Goal: Task Accomplishment & Management: Manage account settings

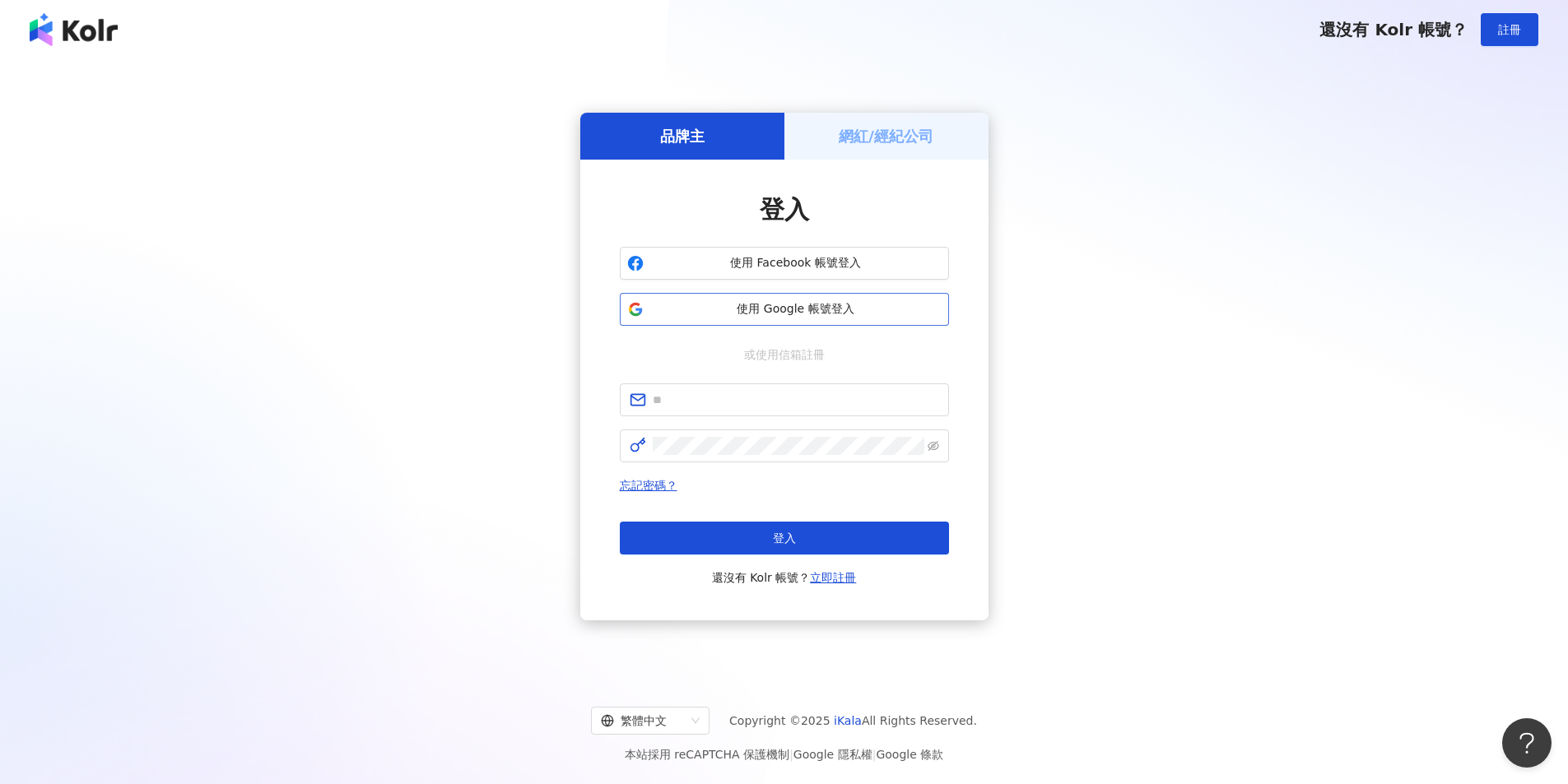
click at [847, 307] on span "使用 Google 帳號登入" at bounding box center [796, 309] width 291 height 16
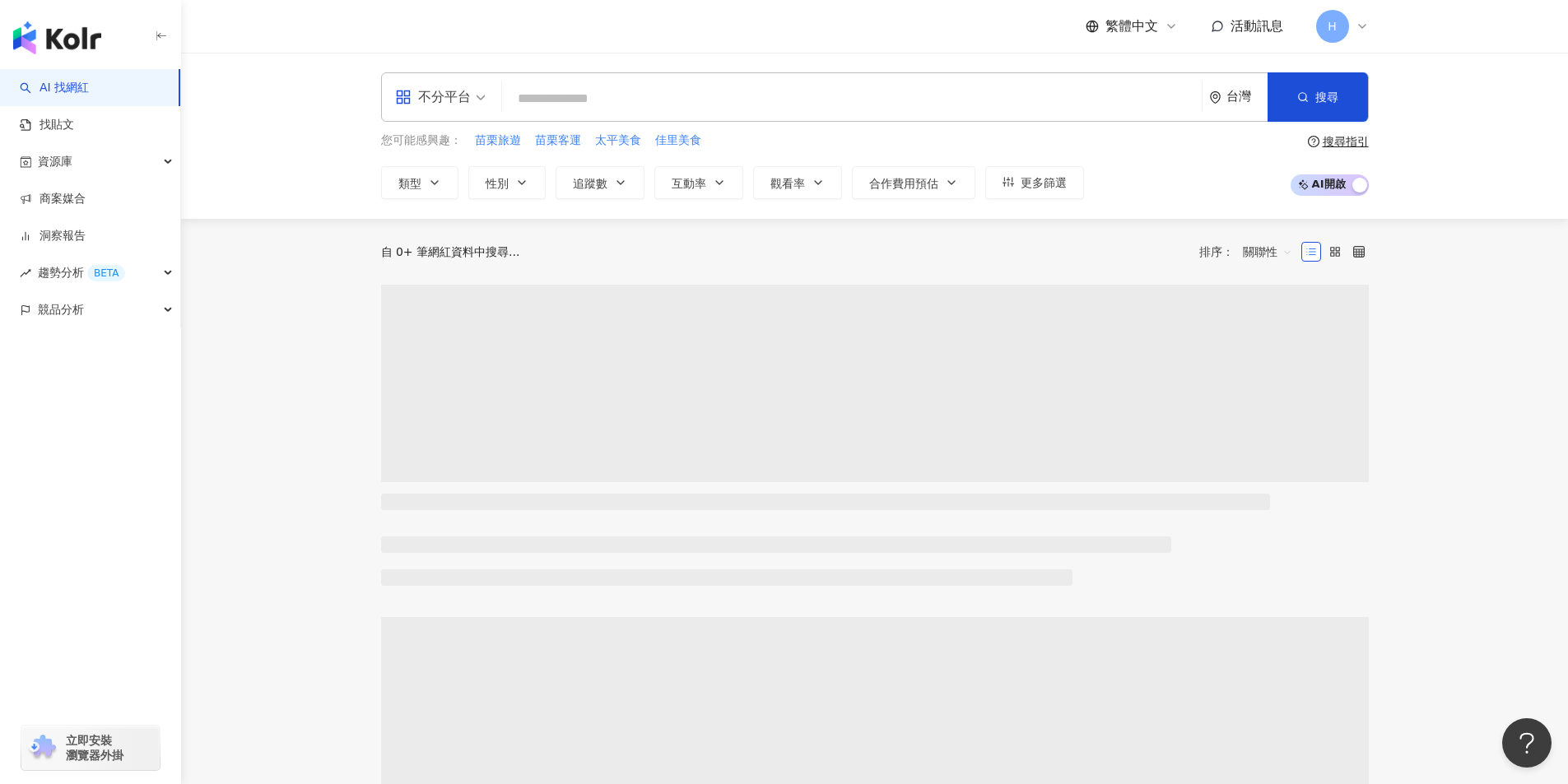
click at [1341, 27] on span "H" at bounding box center [1332, 26] width 33 height 33
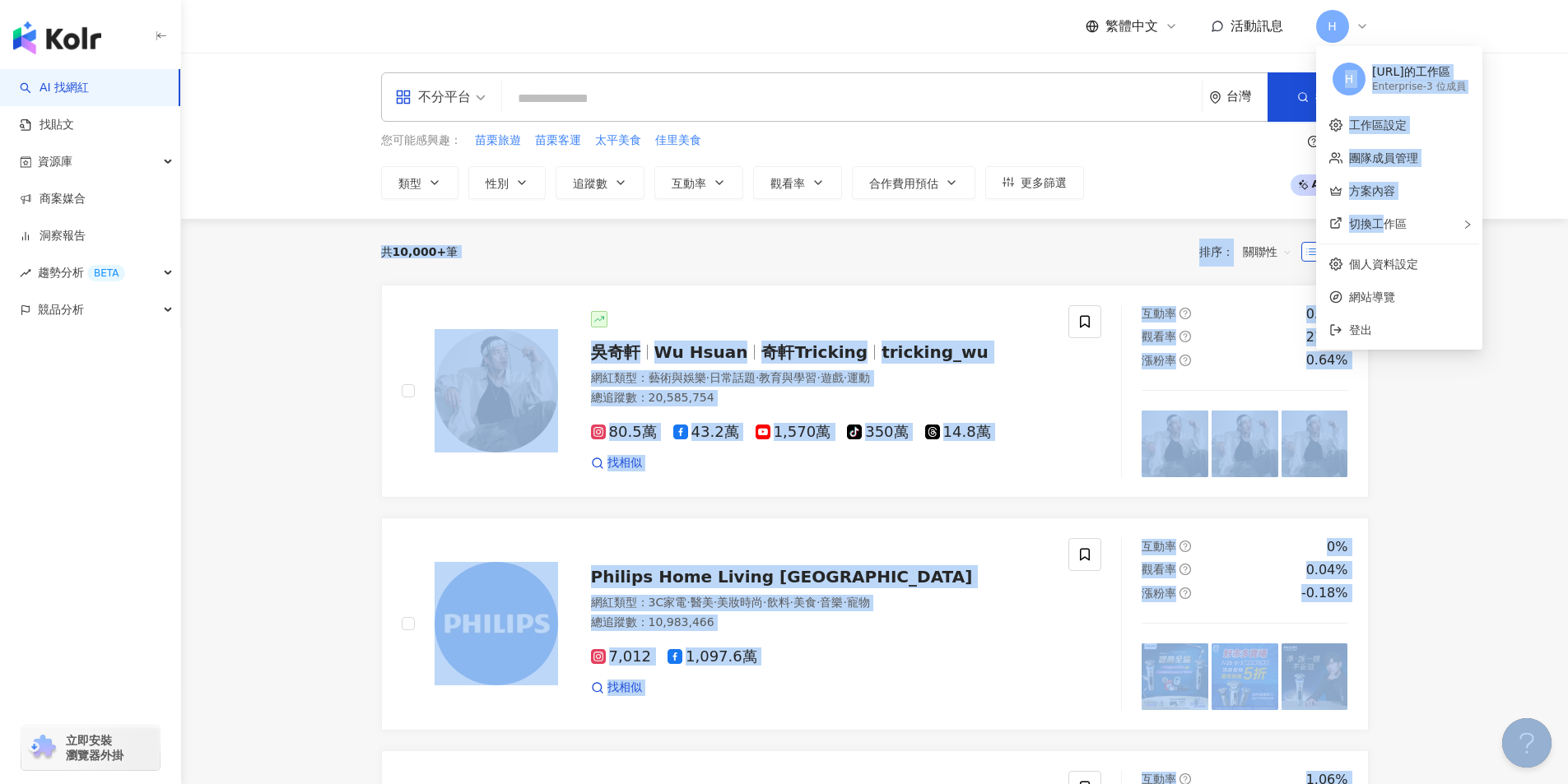
drag, startPoint x: 1382, startPoint y: 224, endPoint x: 1553, endPoint y: 174, distance: 178.2
click at [1553, 174] on body "AI 找網紅 找貼文 資源庫 商案媒合 洞察報告 趨勢分析 BETA 競品分析 立即安裝 瀏覽器外掛 繁體中文 活動訊息 H 不分平台 台灣 搜尋 您可能感興…" at bounding box center [784, 392] width 1568 height 784
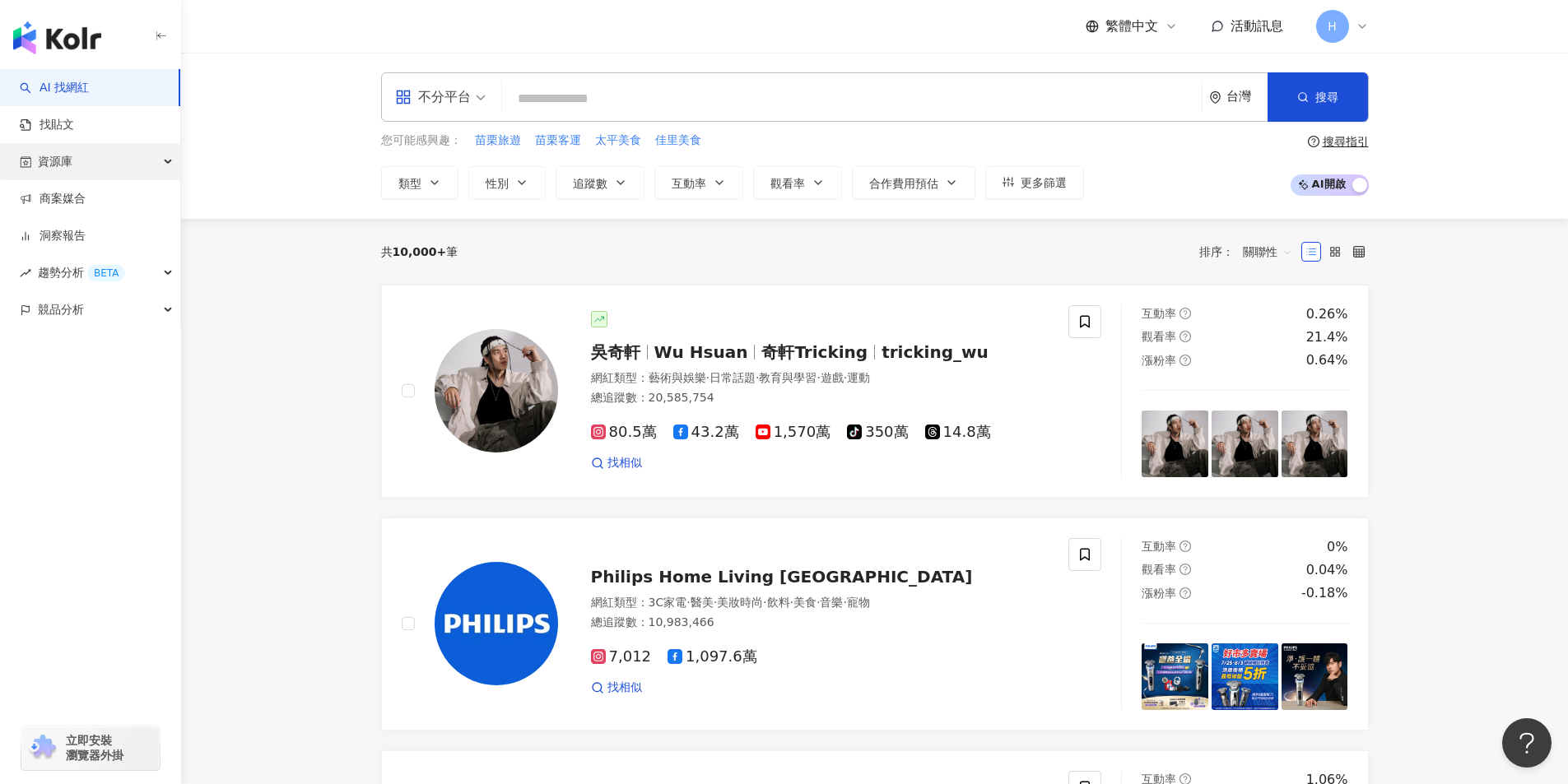
click at [81, 164] on div "資源庫" at bounding box center [90, 162] width 180 height 37
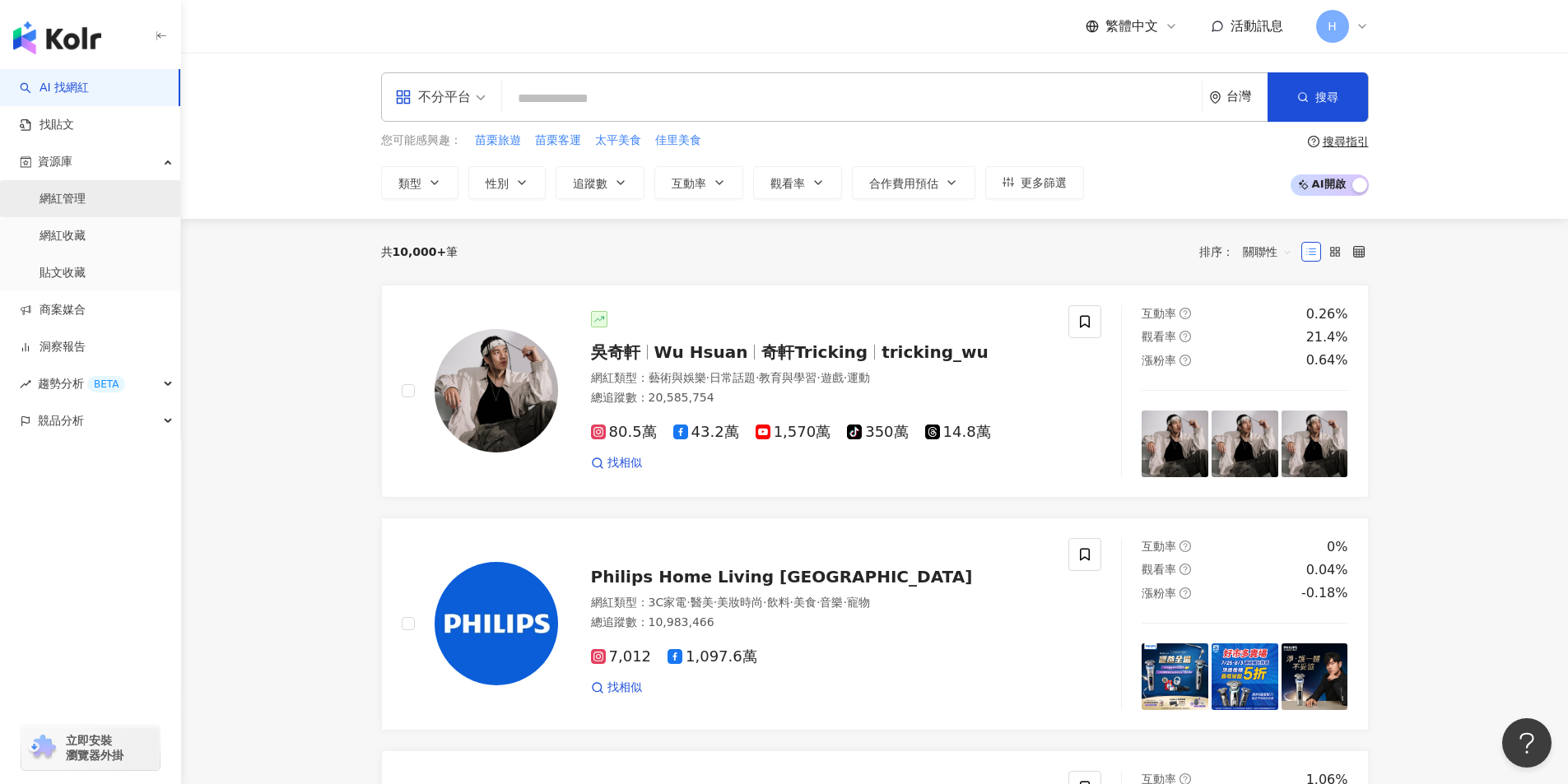
click at [85, 201] on link "網紅管理" at bounding box center [62, 199] width 46 height 16
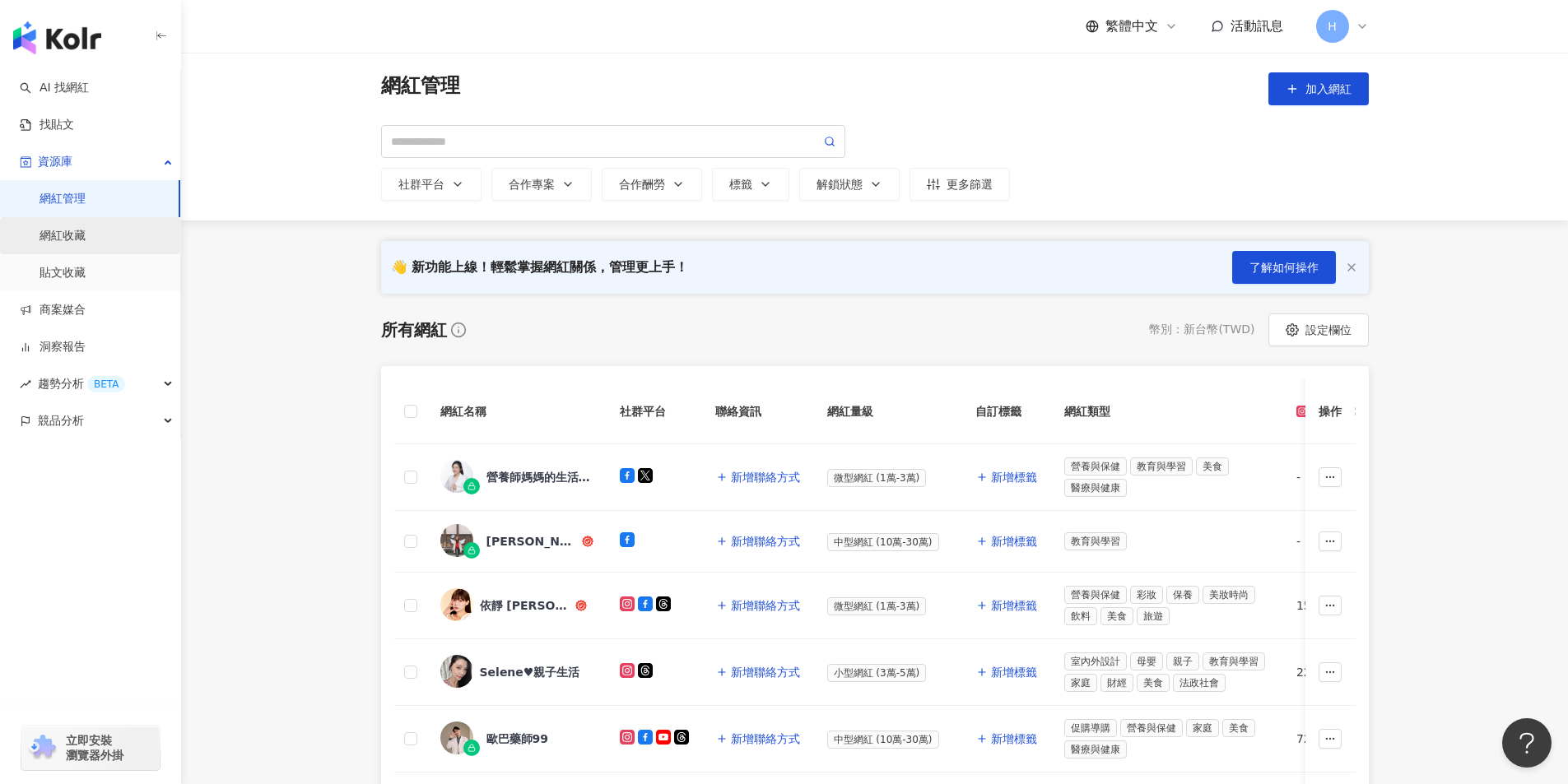
click at [85, 245] on link "網紅收藏" at bounding box center [62, 236] width 46 height 16
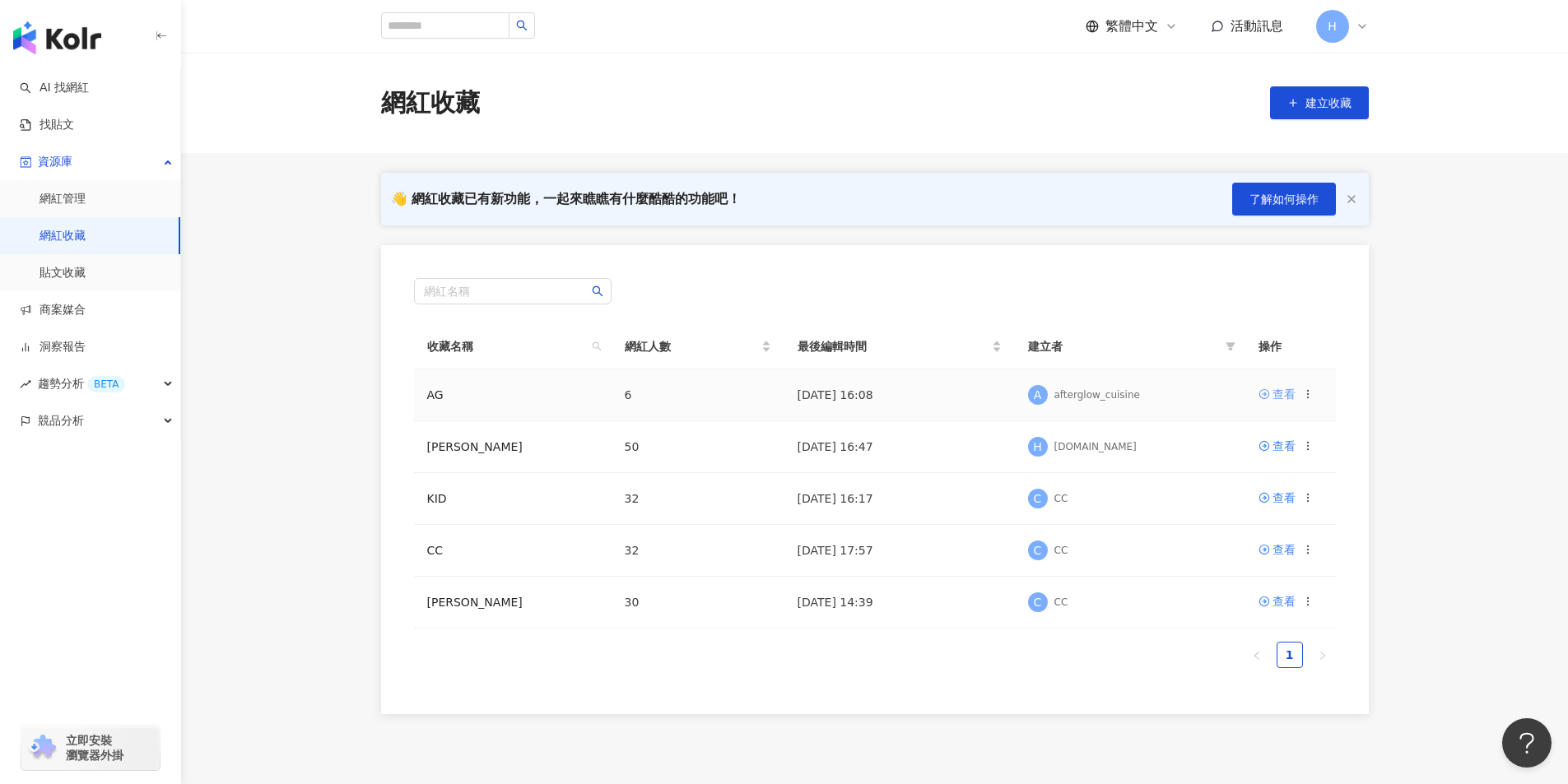
click at [1270, 400] on link "查看" at bounding box center [1277, 394] width 37 height 18
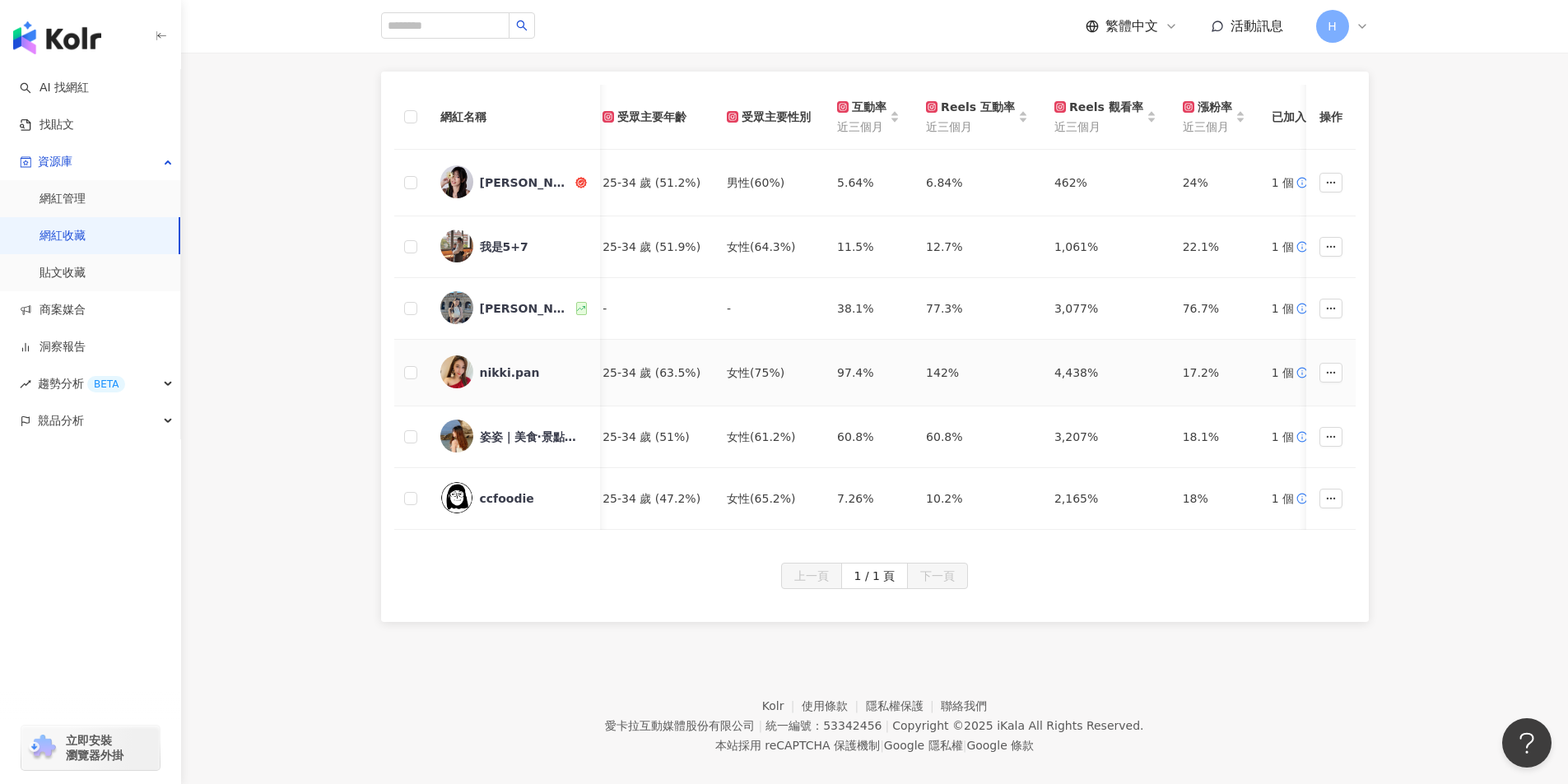
scroll to position [233, 0]
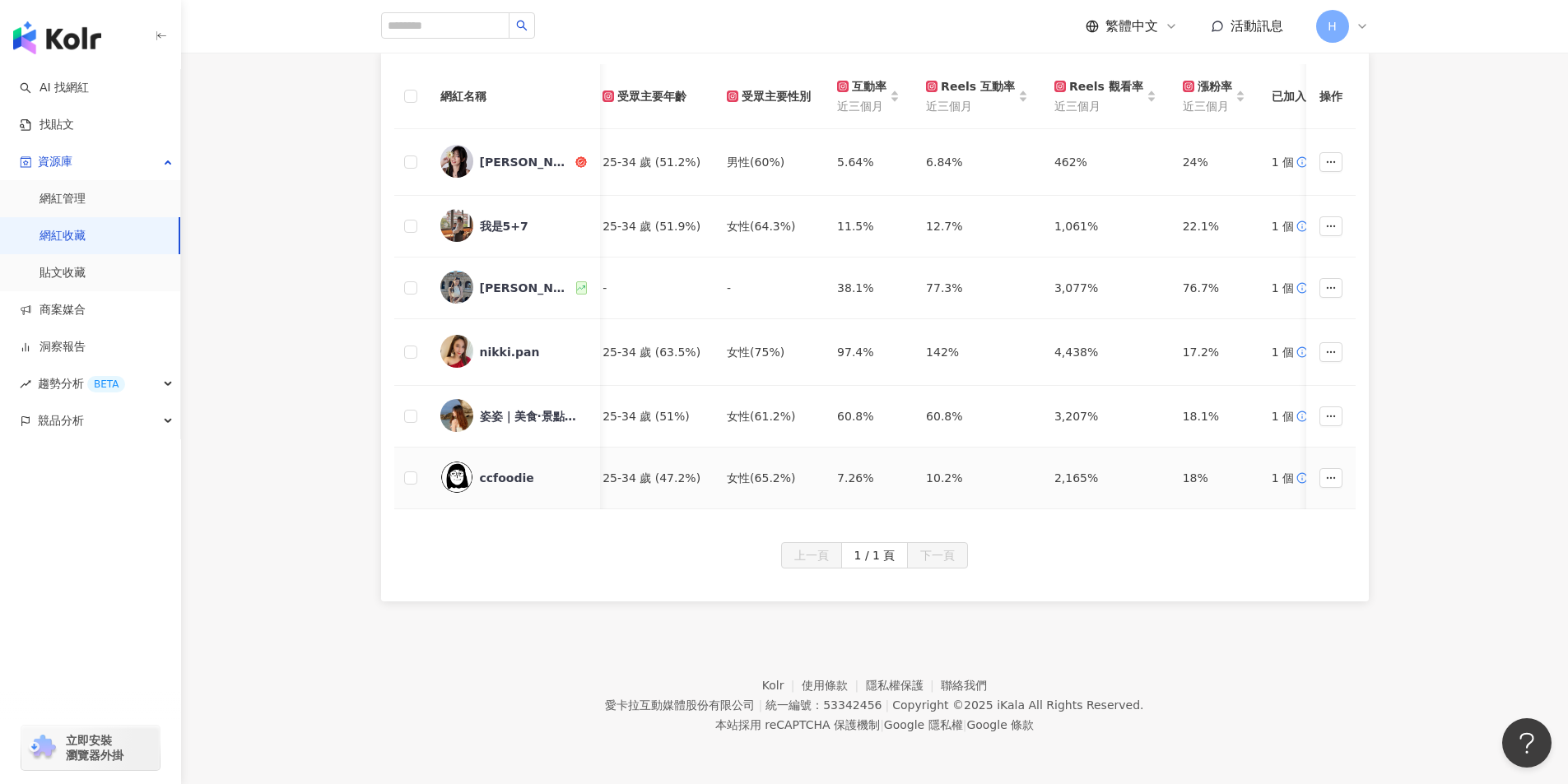
click at [506, 470] on div "ccfoodie" at bounding box center [506, 477] width 54 height 16
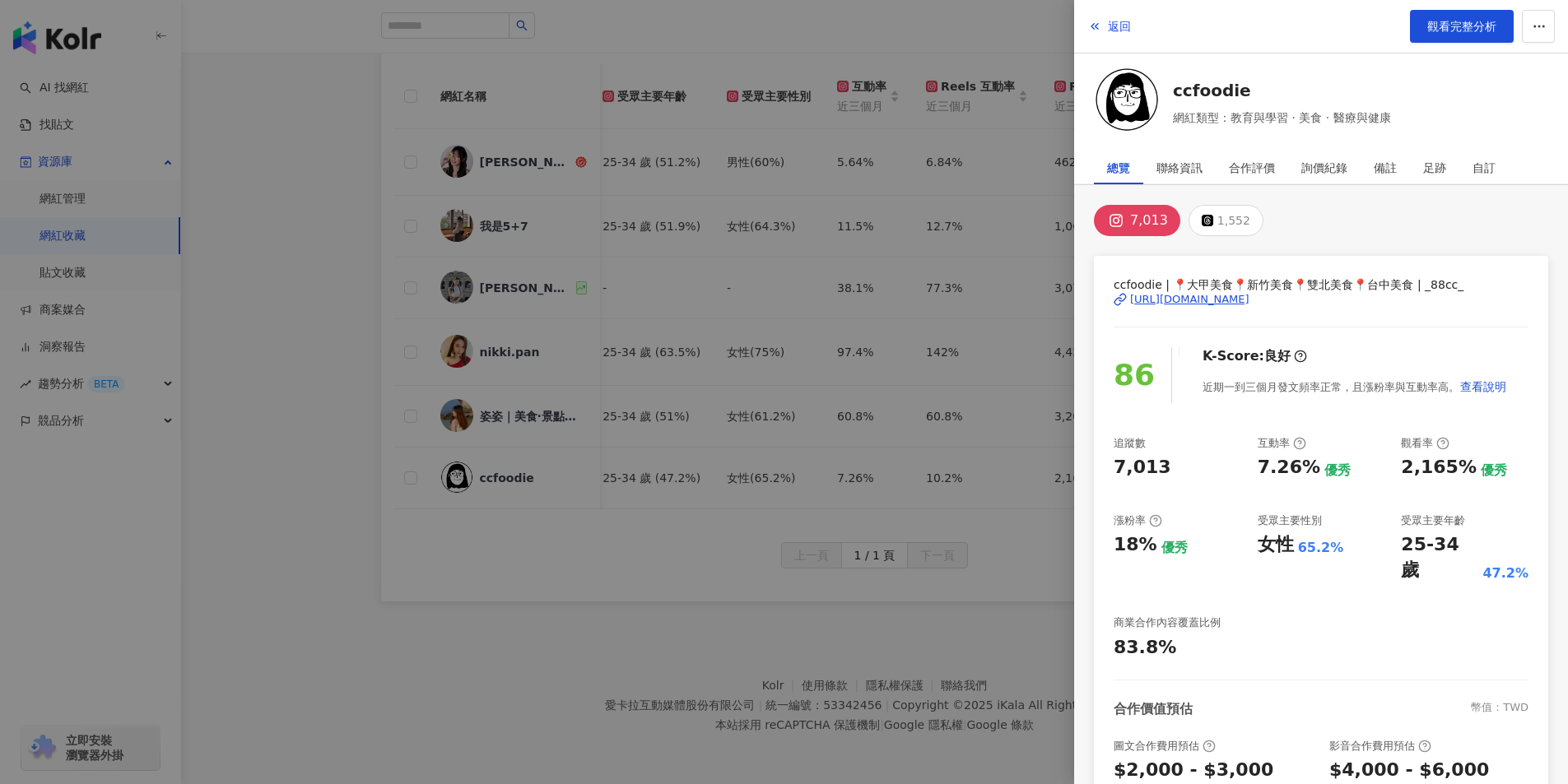
click at [632, 589] on div at bounding box center [784, 392] width 1568 height 784
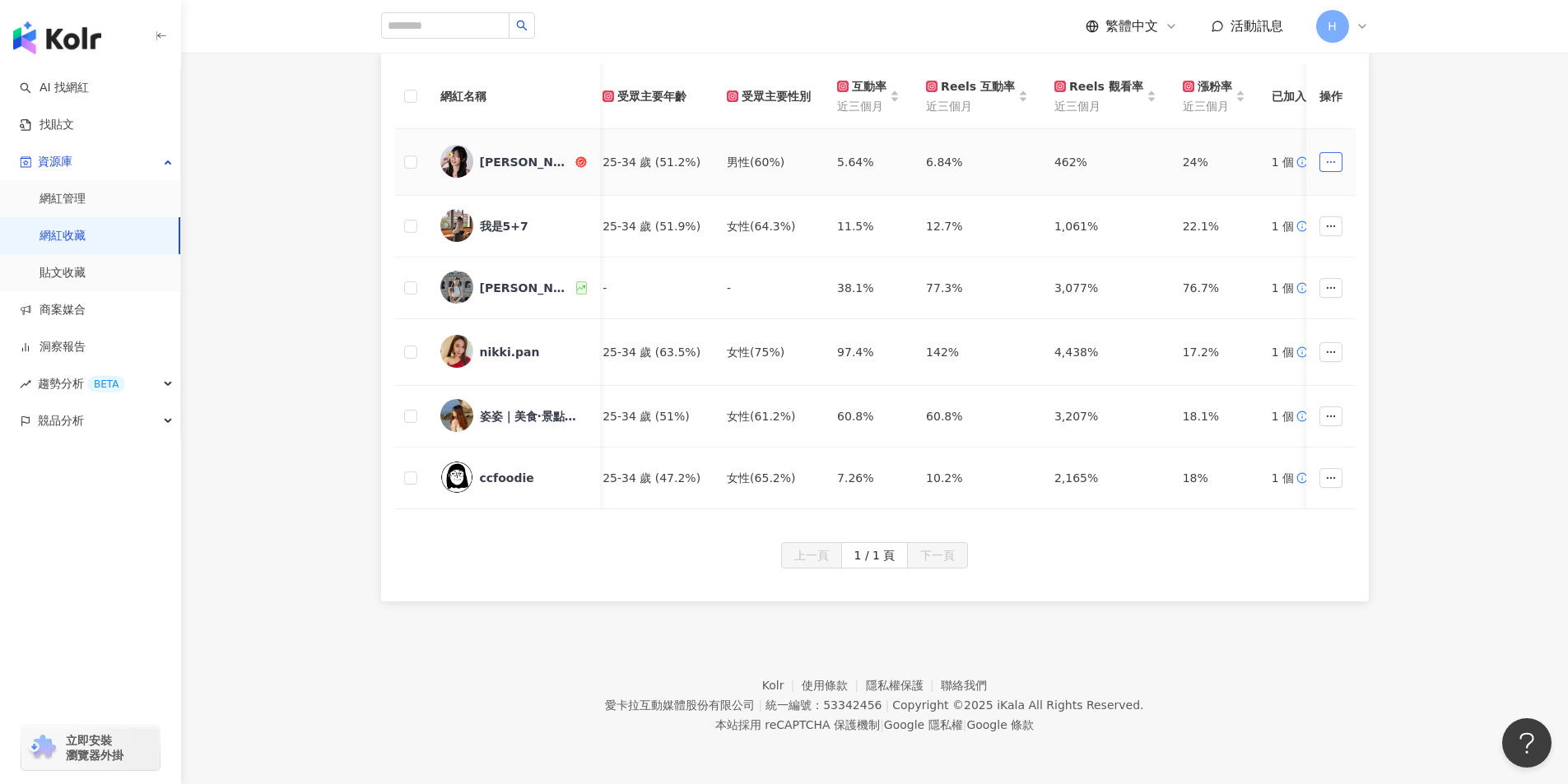
click at [1329, 156] on icon "button" at bounding box center [1330, 162] width 12 height 12
click at [1416, 378] on div "網紅名稱 社群平台 聯絡資訊 網紅量級 自訂標籤 網紅類型 追蹤數 K-Score 近三個月 受眾主要年齡 受眾主要性別 互動率 近三個月 Reels 互動率…" at bounding box center [874, 326] width 1387 height 550
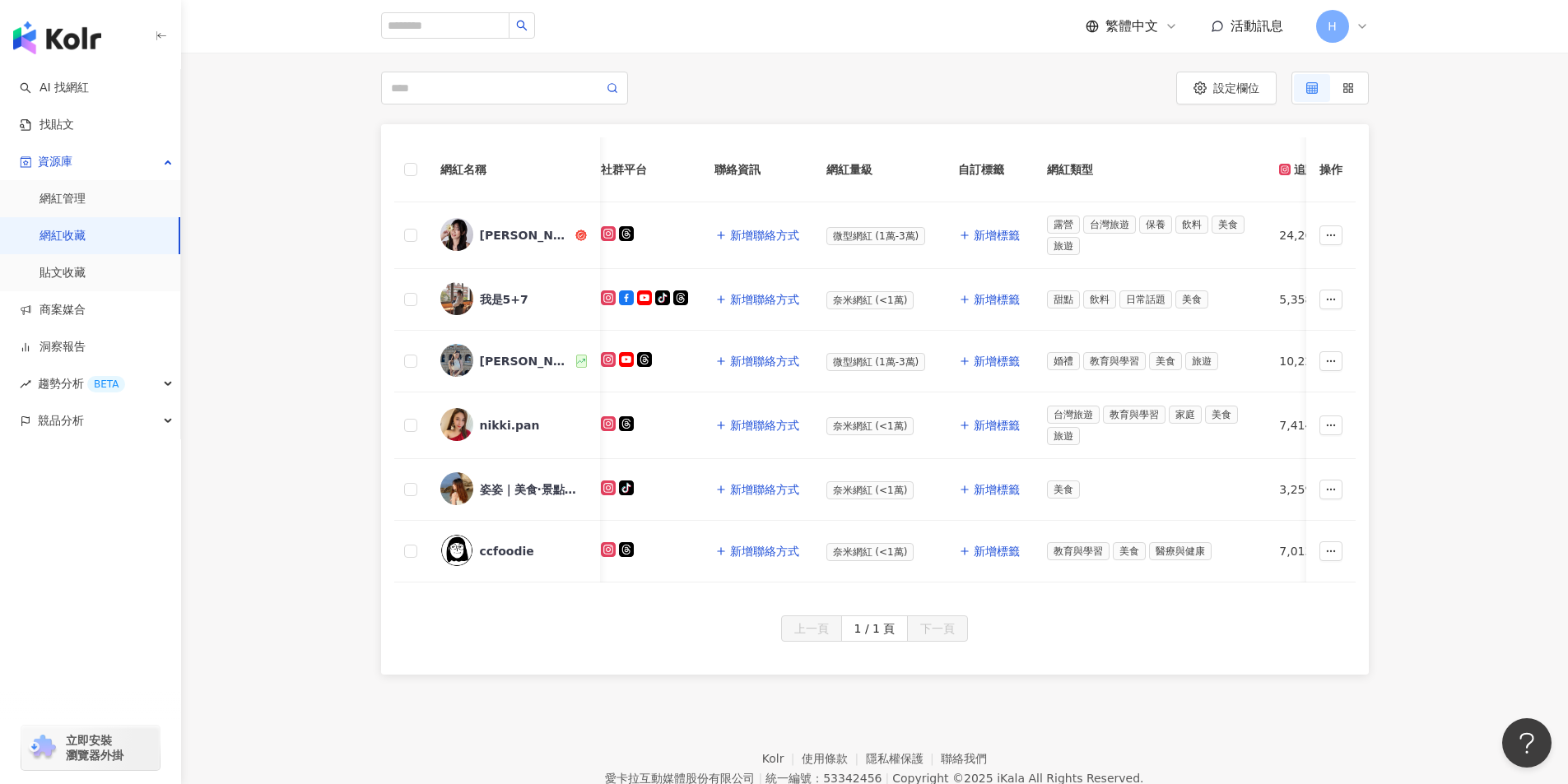
scroll to position [0, 0]
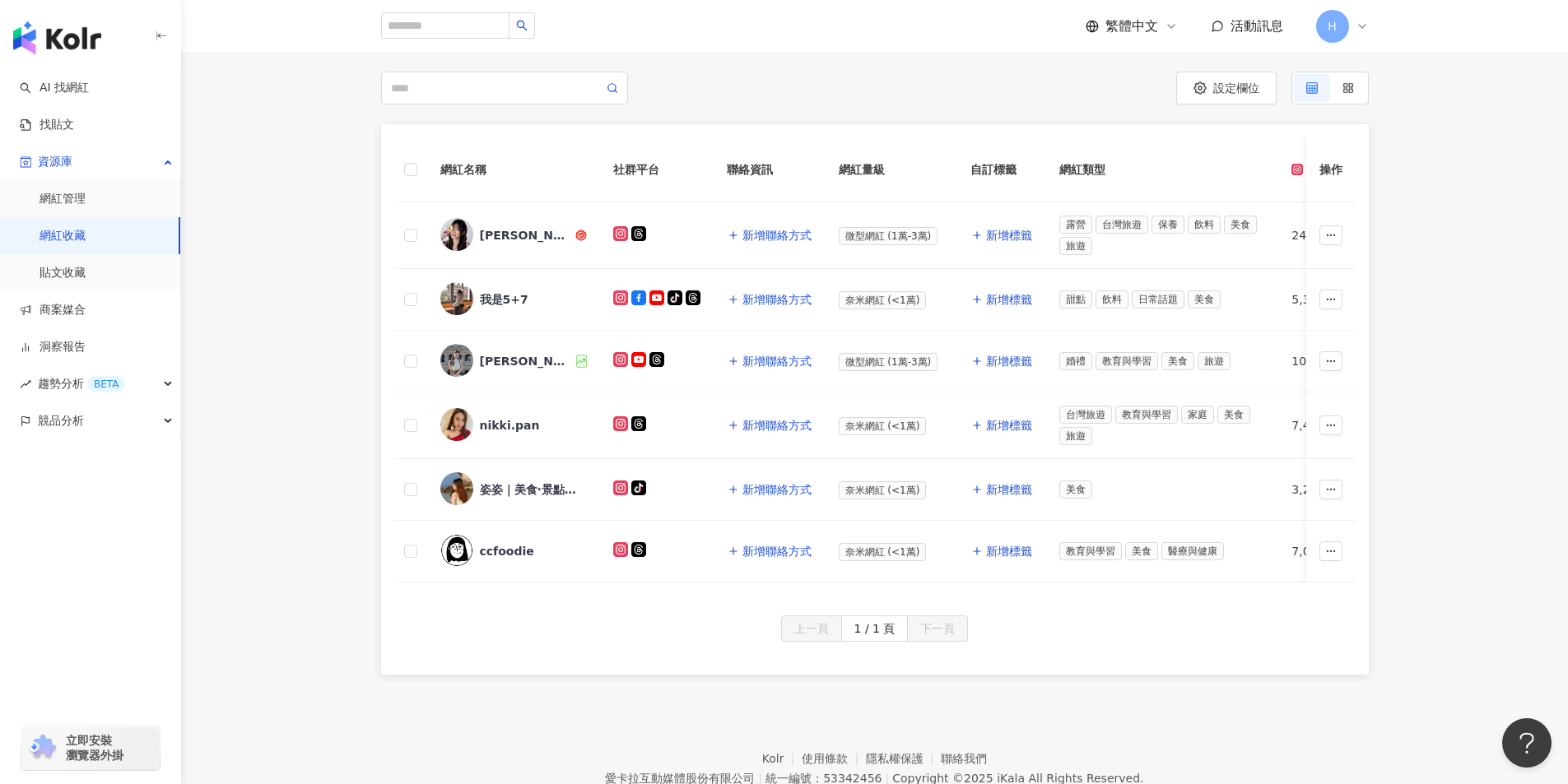
click at [721, 674] on div "上一頁 1 / 1 頁 下一頁" at bounding box center [875, 644] width 988 height 59
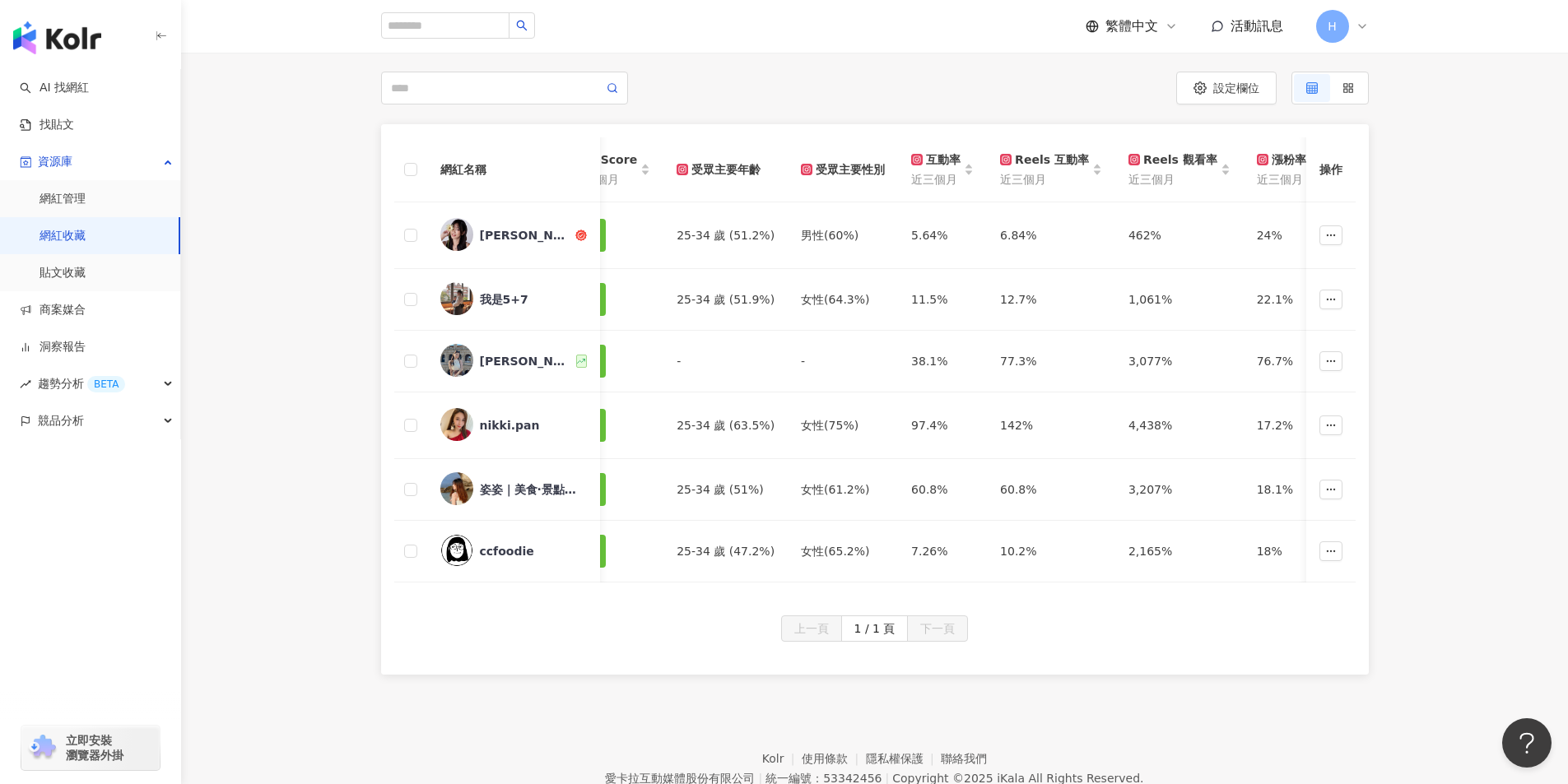
scroll to position [0, 939]
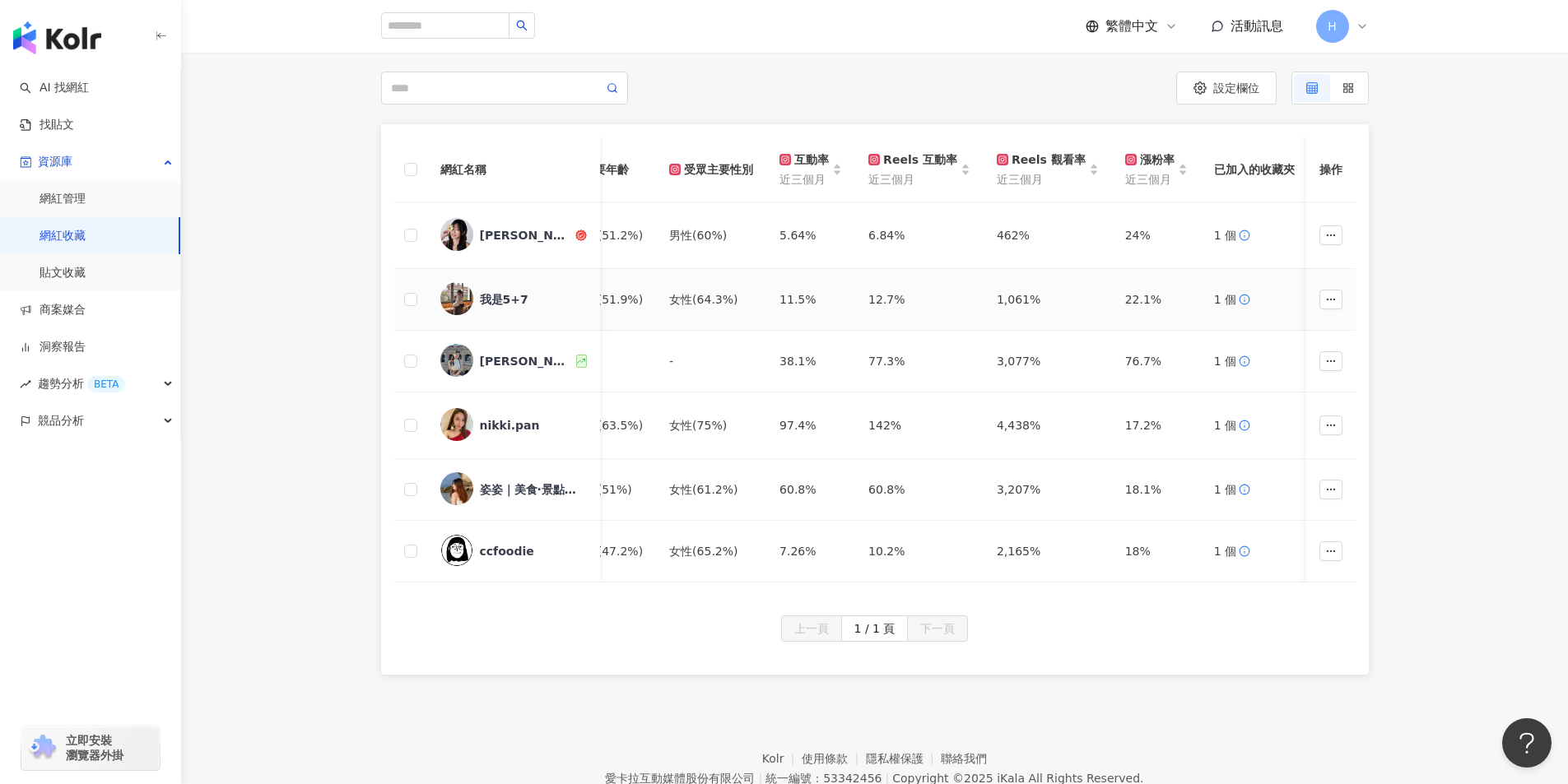
click at [500, 295] on div "我是5+7" at bounding box center [504, 299] width 49 height 16
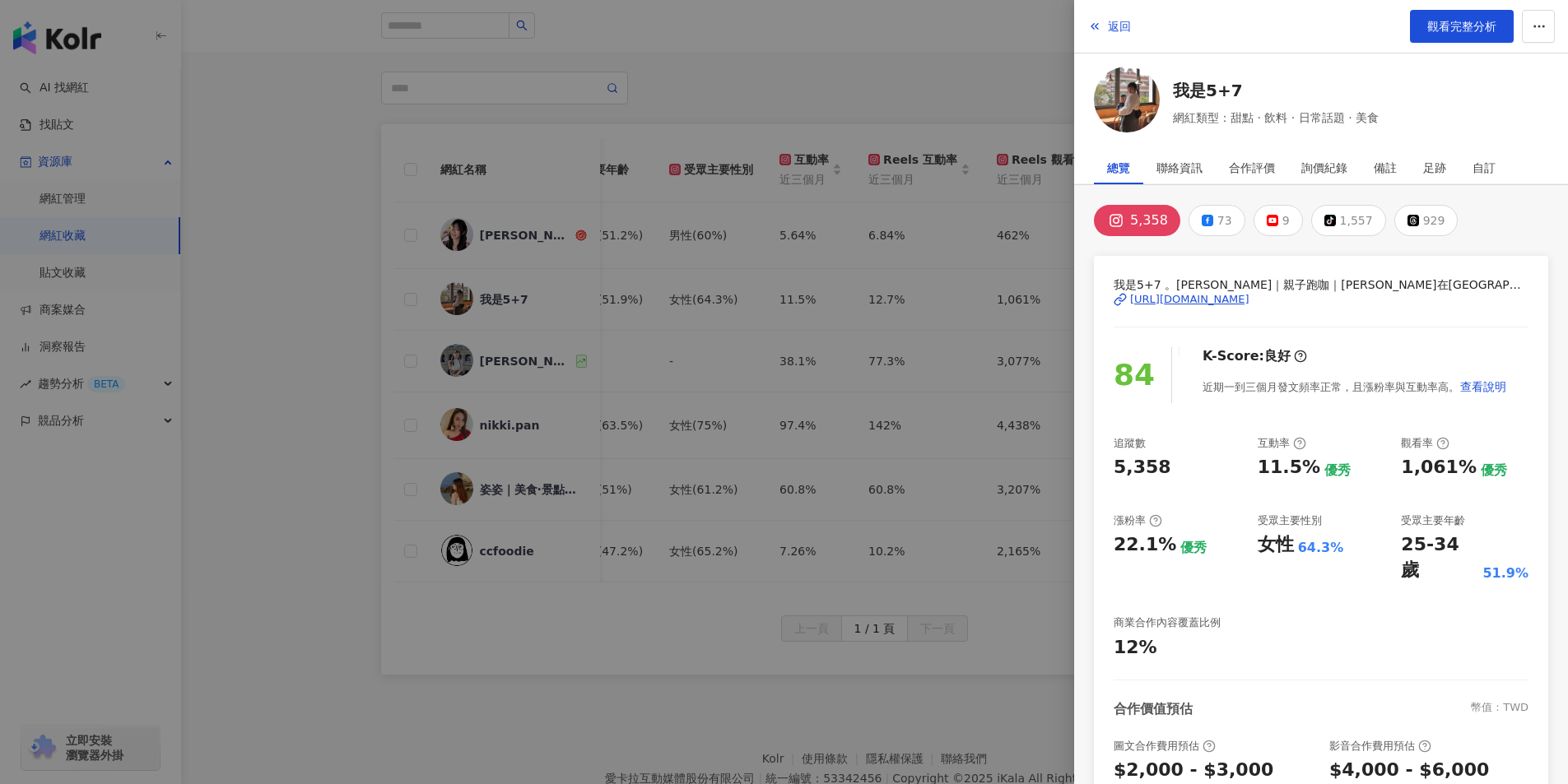
click at [1146, 96] on img at bounding box center [1127, 100] width 66 height 66
click at [824, 78] on div at bounding box center [784, 392] width 1568 height 784
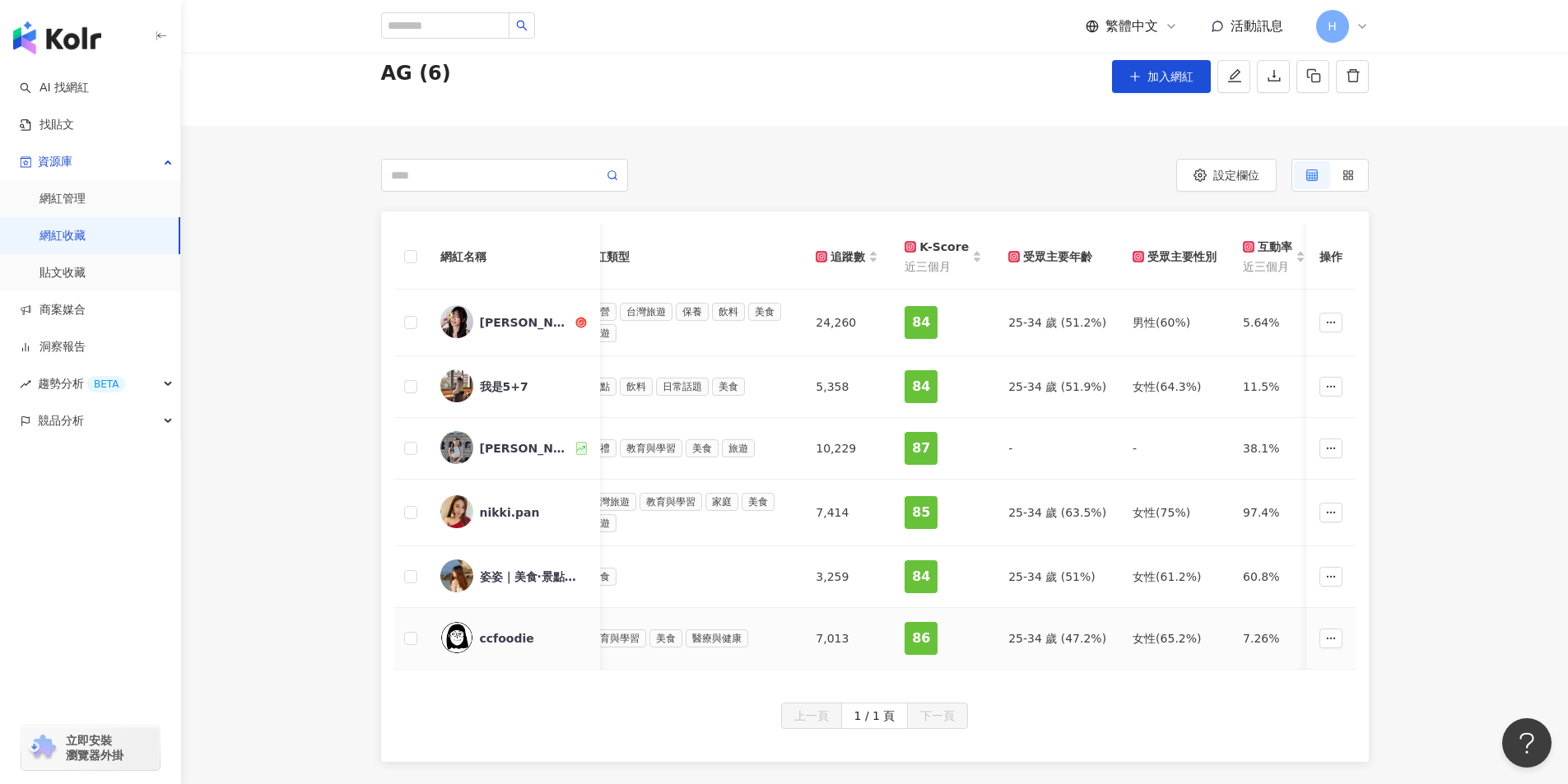
scroll to position [82, 0]
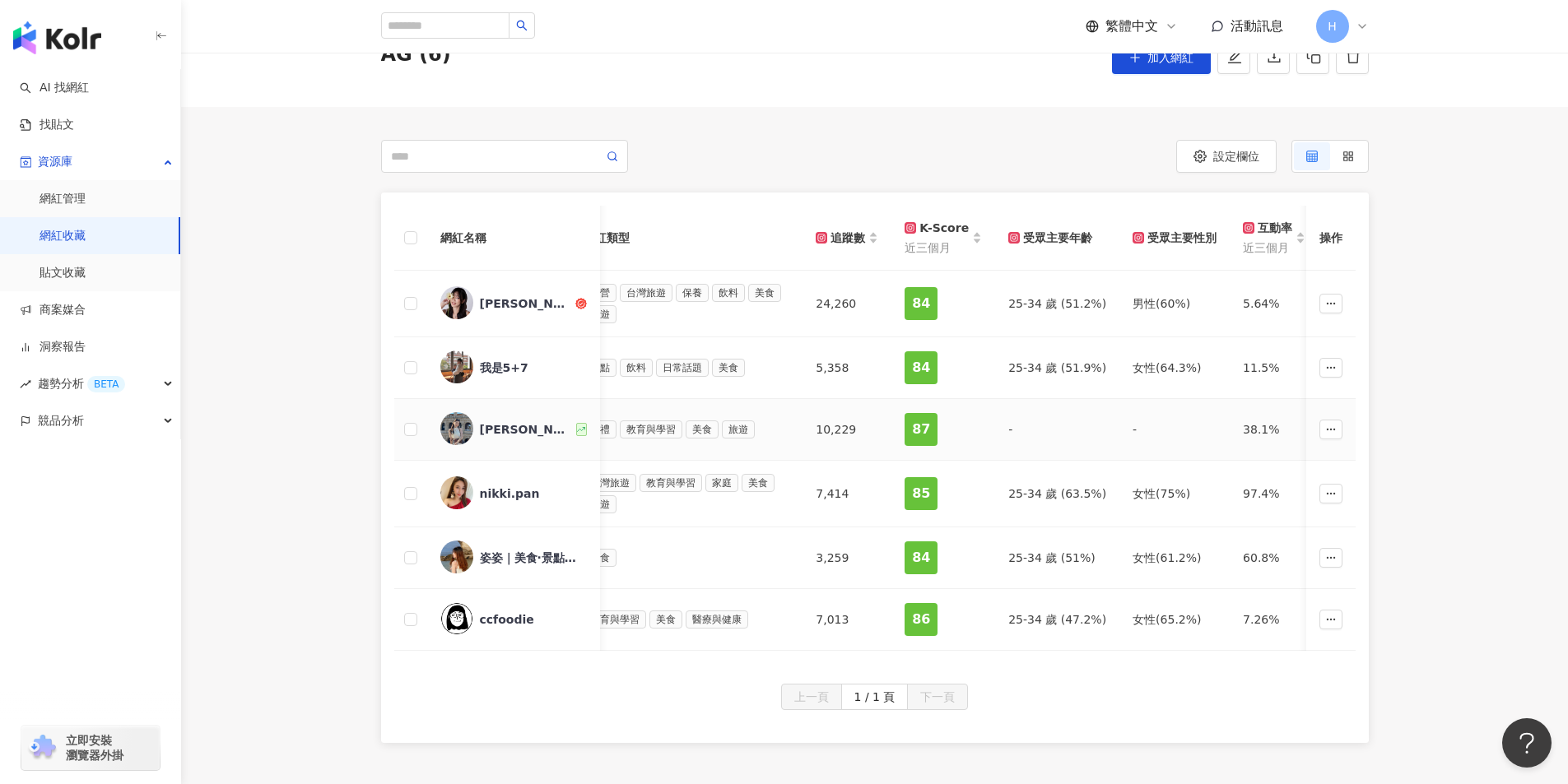
click at [506, 426] on div "黎曄ya" at bounding box center [526, 429] width 93 height 16
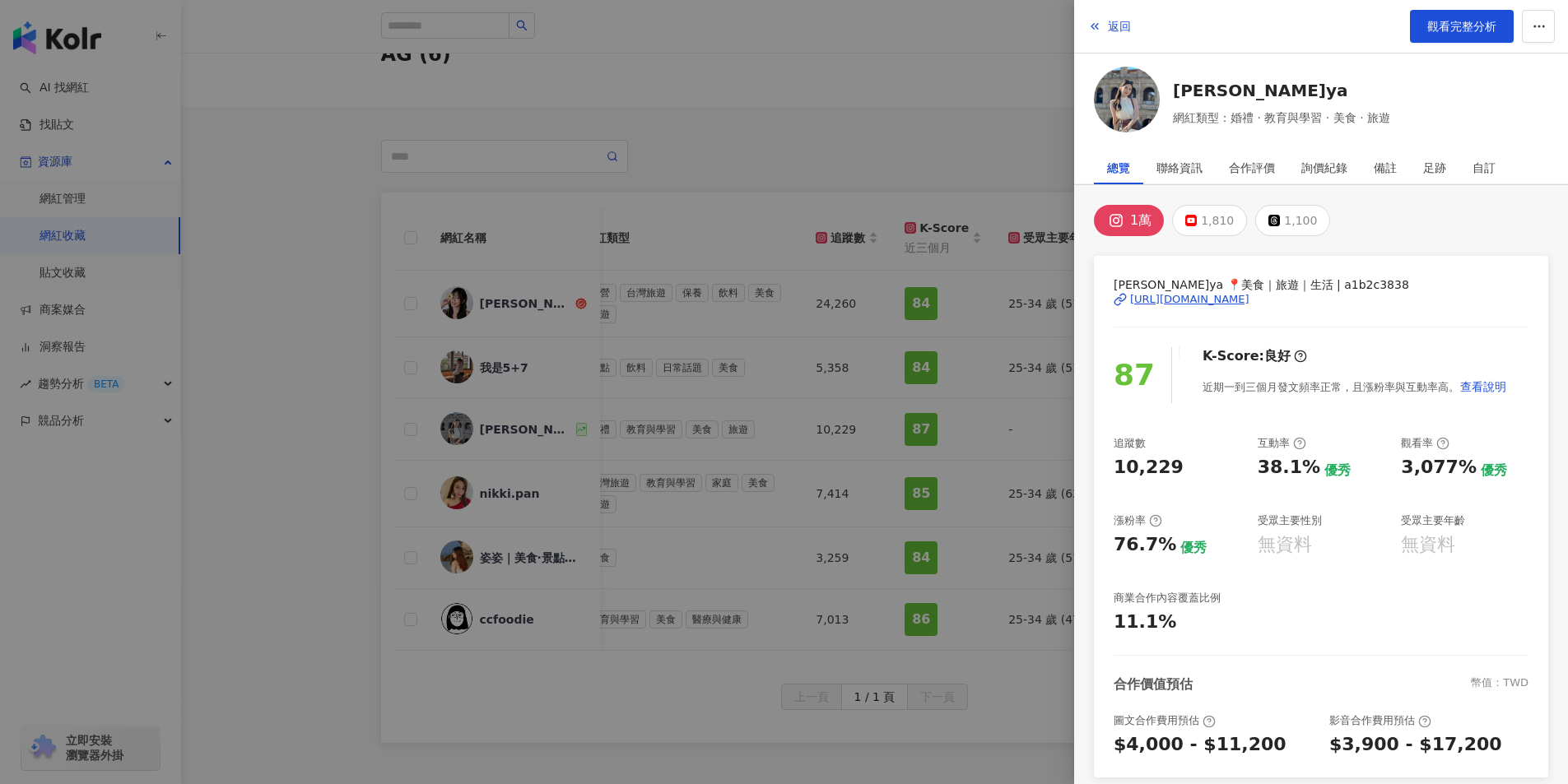
click at [509, 358] on div at bounding box center [784, 392] width 1568 height 784
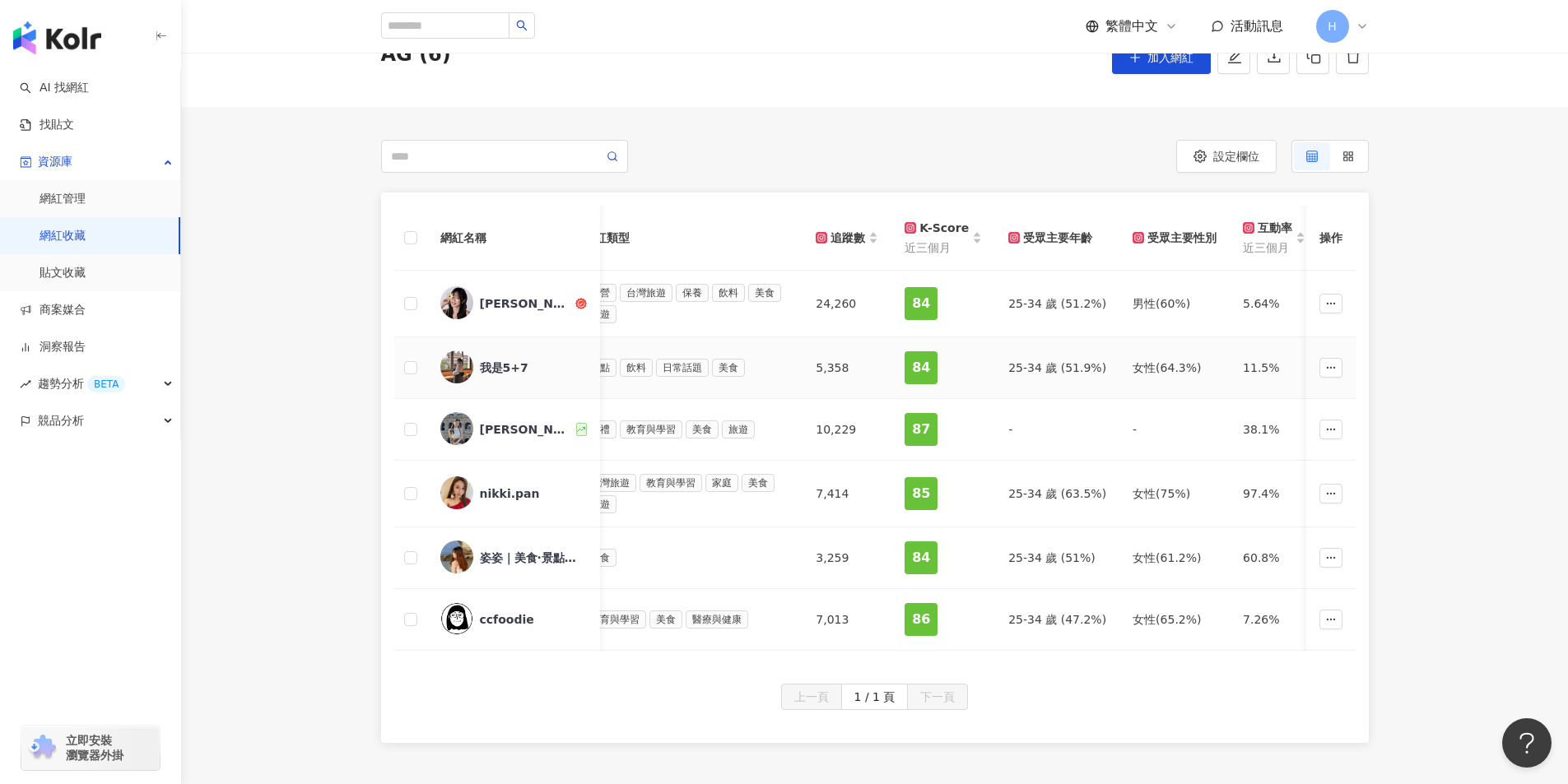
click at [474, 372] on div "我是5+7" at bounding box center [513, 368] width 147 height 35
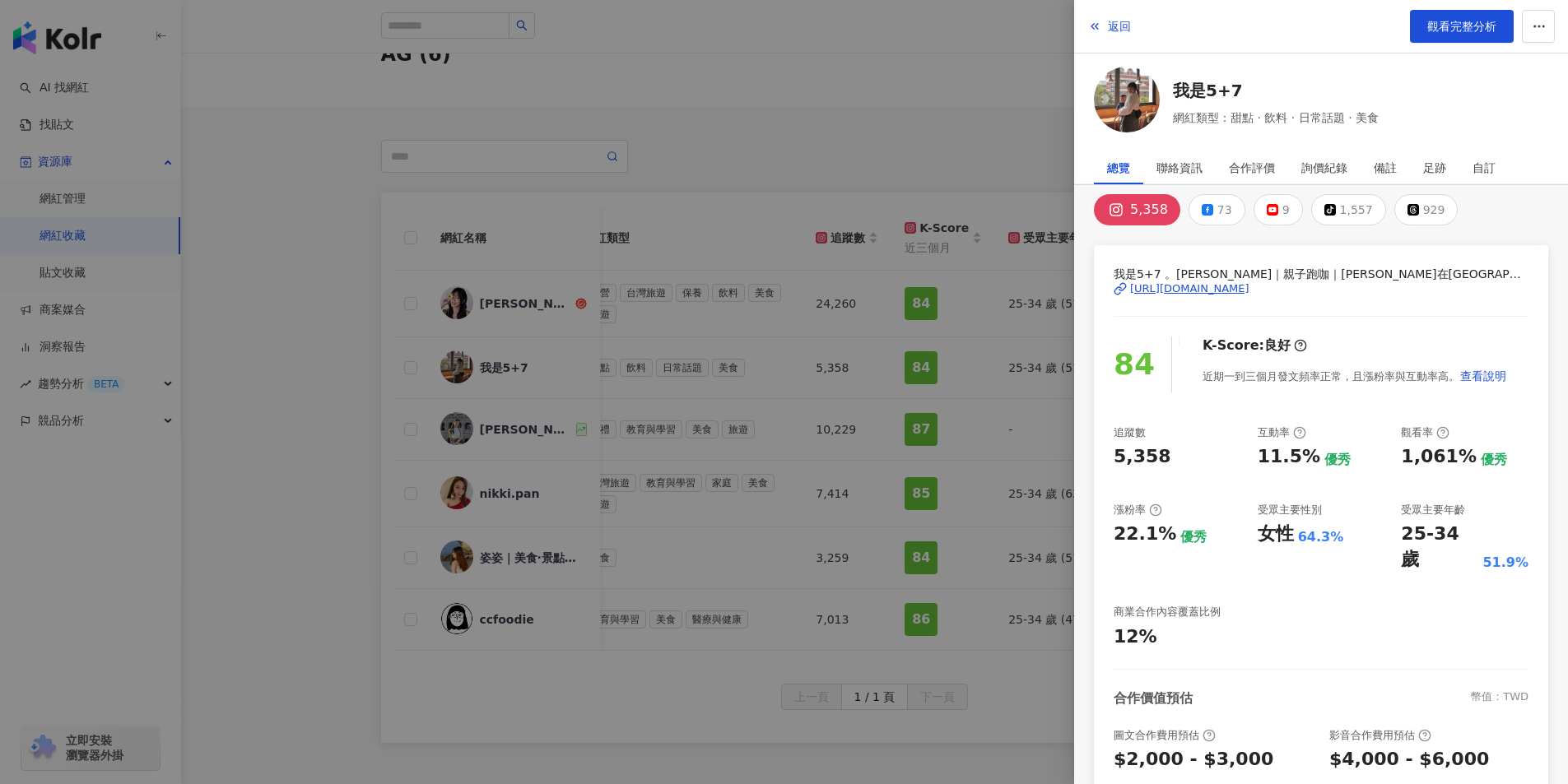
scroll to position [0, 0]
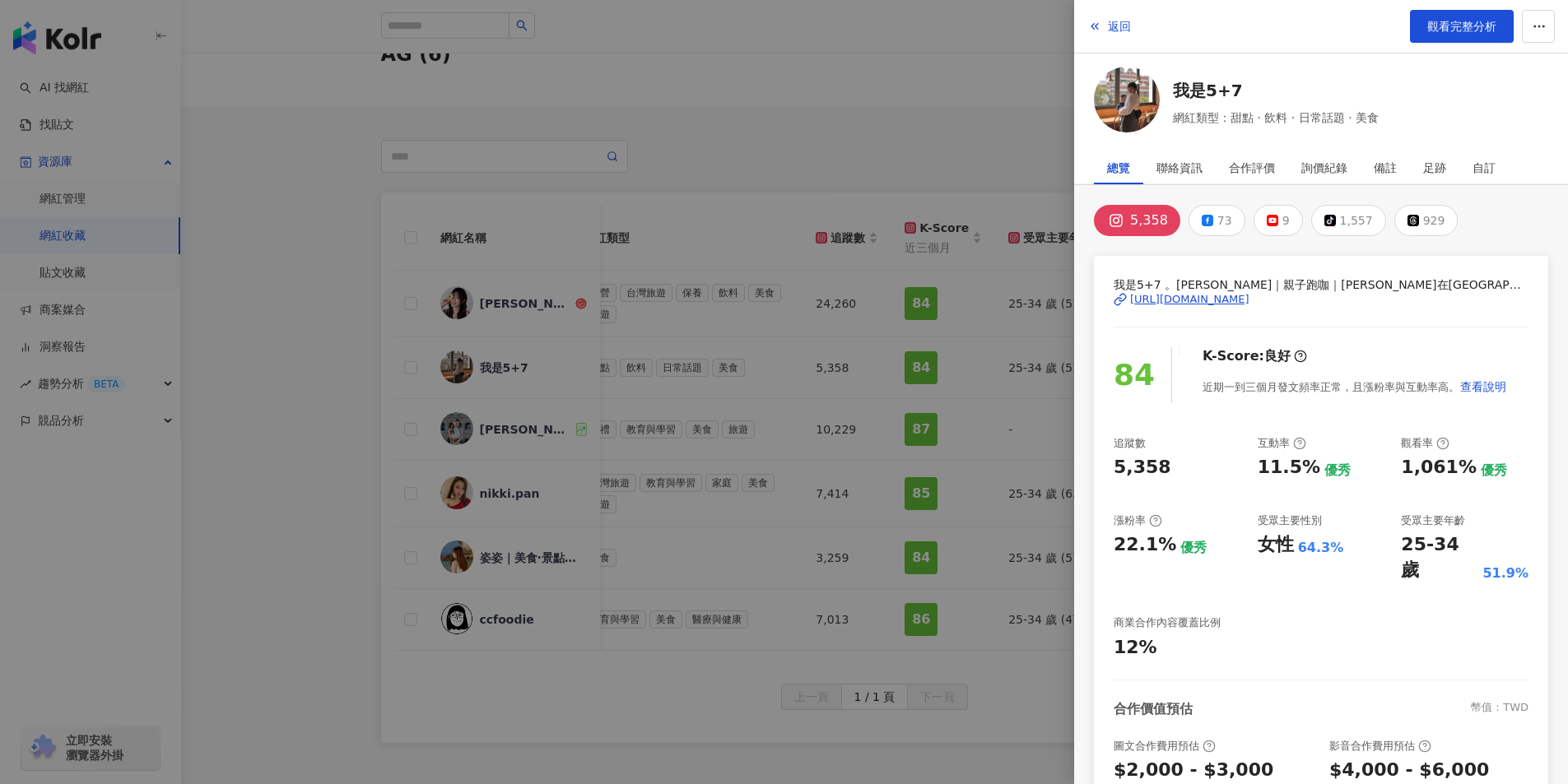
click at [490, 431] on div at bounding box center [784, 392] width 1568 height 784
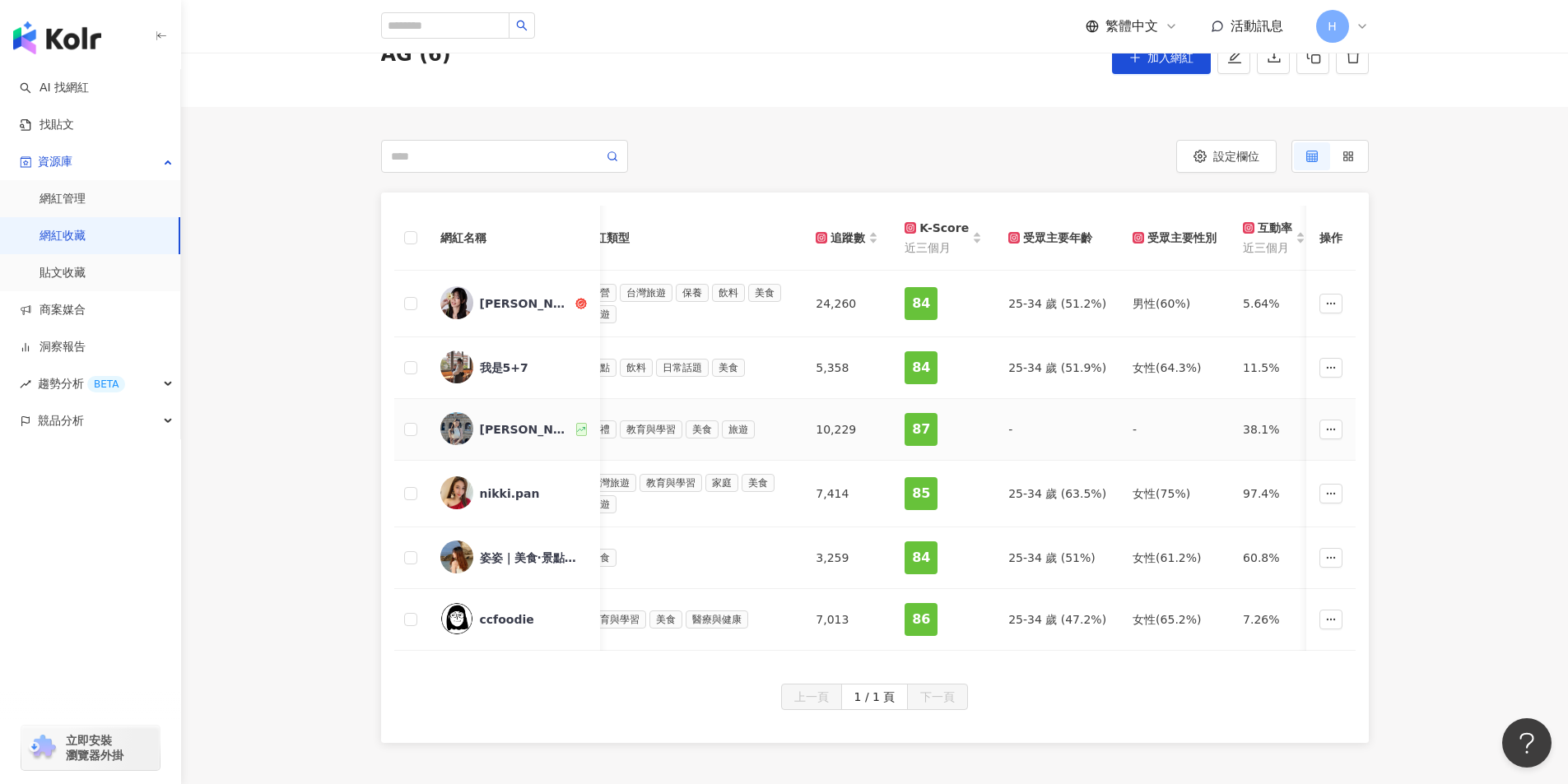
click at [486, 431] on div "黎曄ya" at bounding box center [526, 429] width 93 height 16
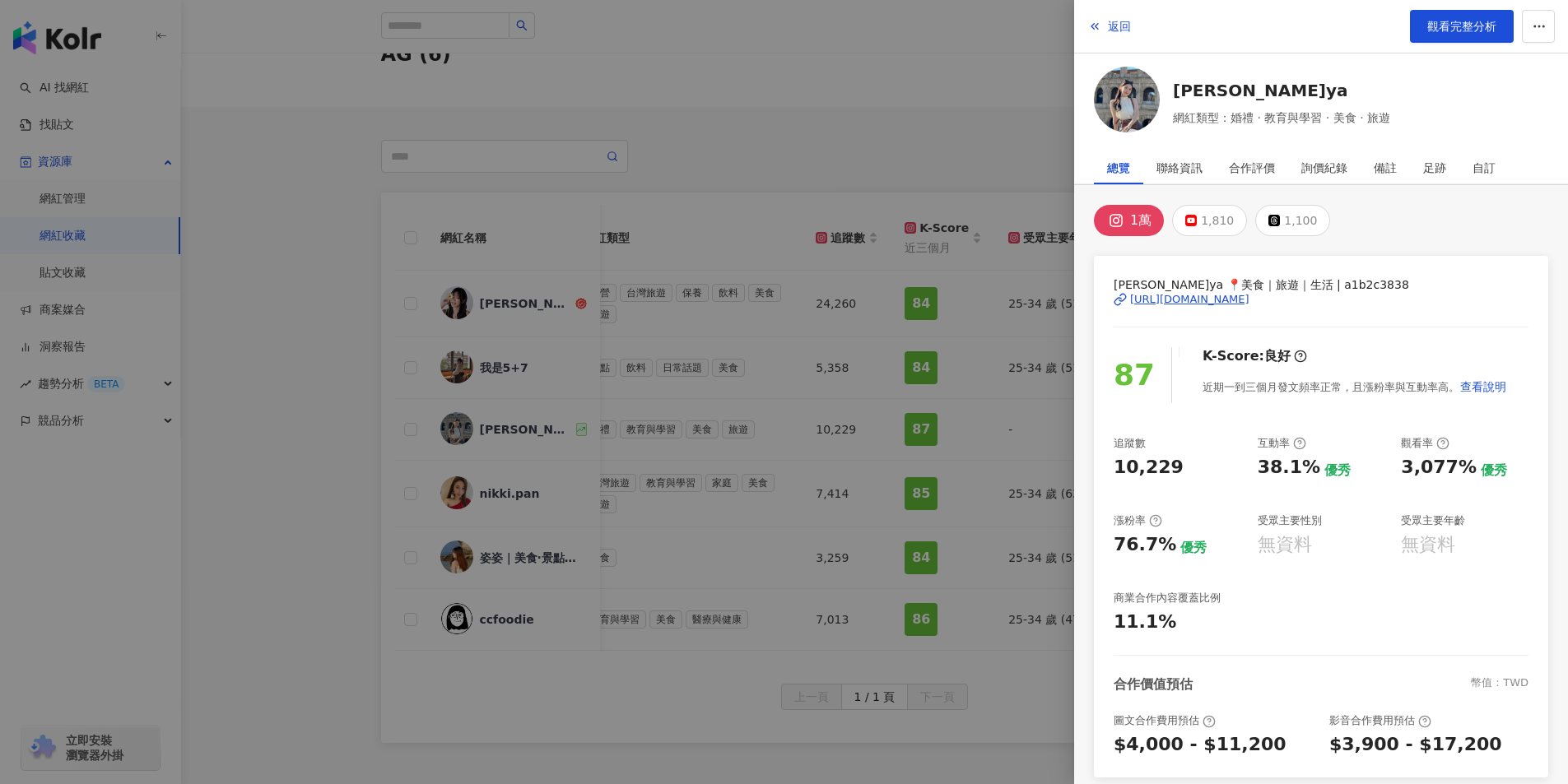
click at [742, 116] on div at bounding box center [784, 392] width 1568 height 784
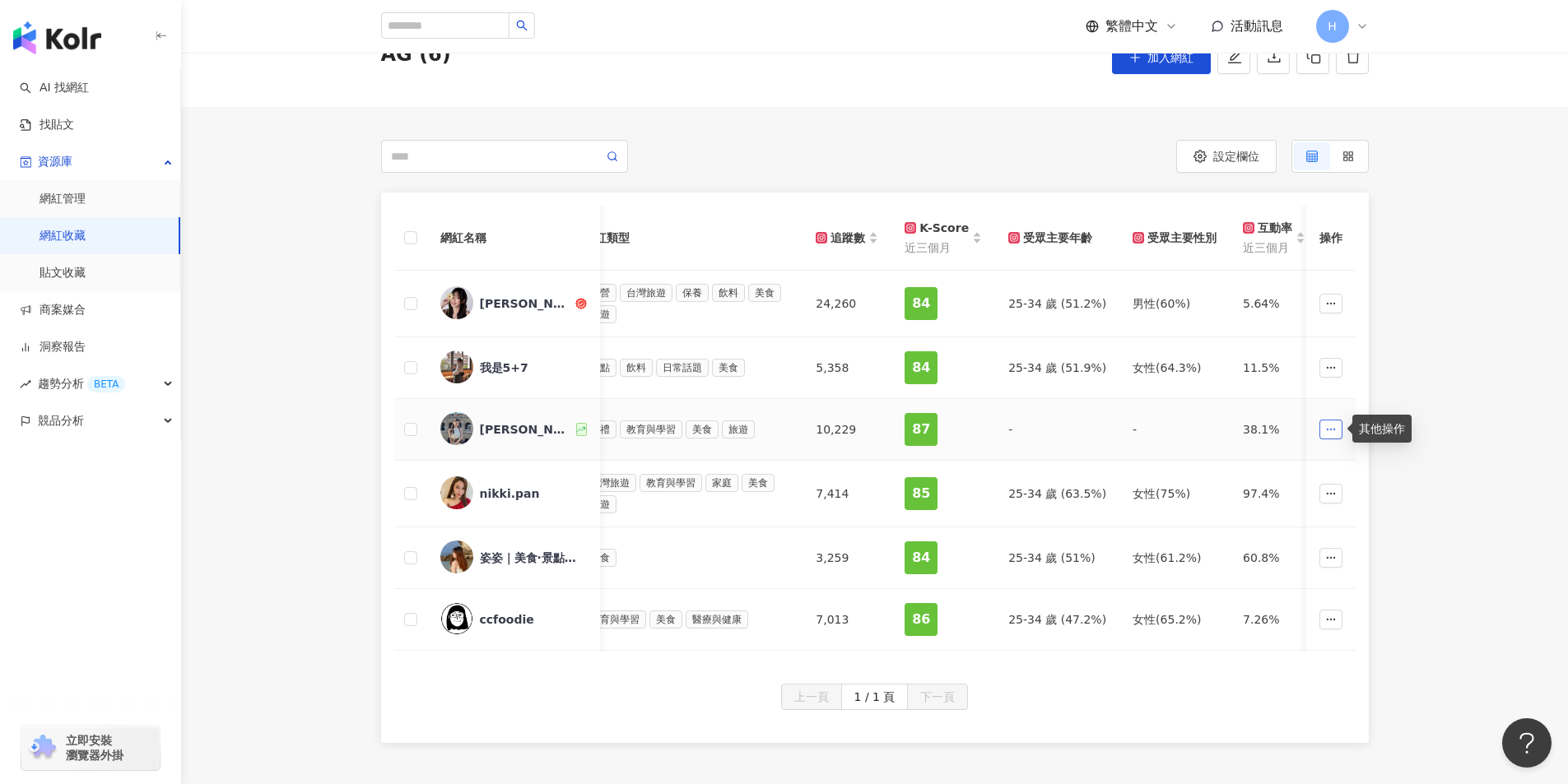
click at [1332, 427] on icon "button" at bounding box center [1330, 430] width 12 height 12
click at [1311, 564] on span "移出網紅收藏" at bounding box center [1293, 568] width 69 height 14
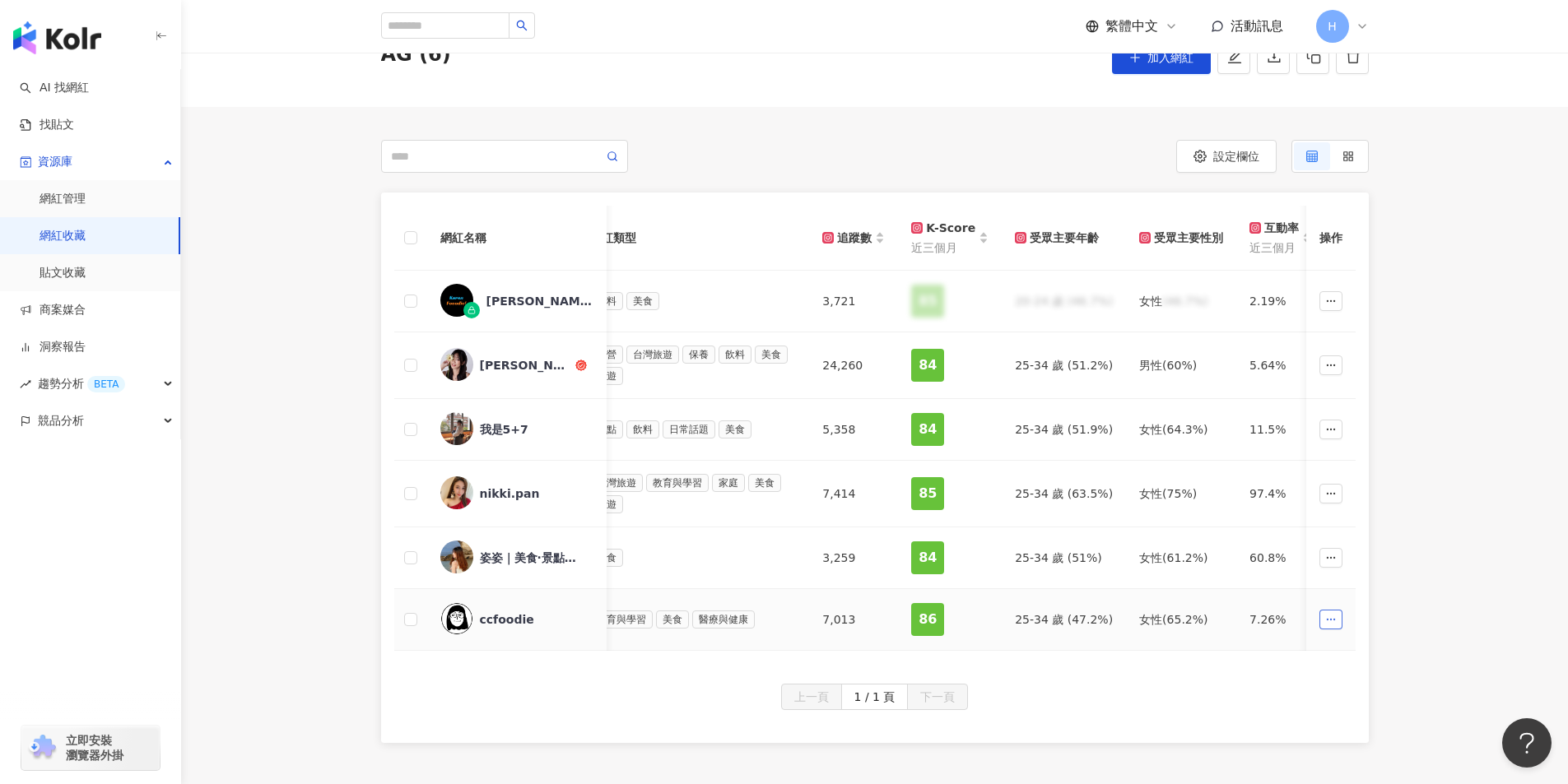
click at [1332, 615] on icon "button" at bounding box center [1330, 620] width 12 height 12
click at [1312, 755] on span "移出網紅收藏" at bounding box center [1293, 757] width 69 height 14
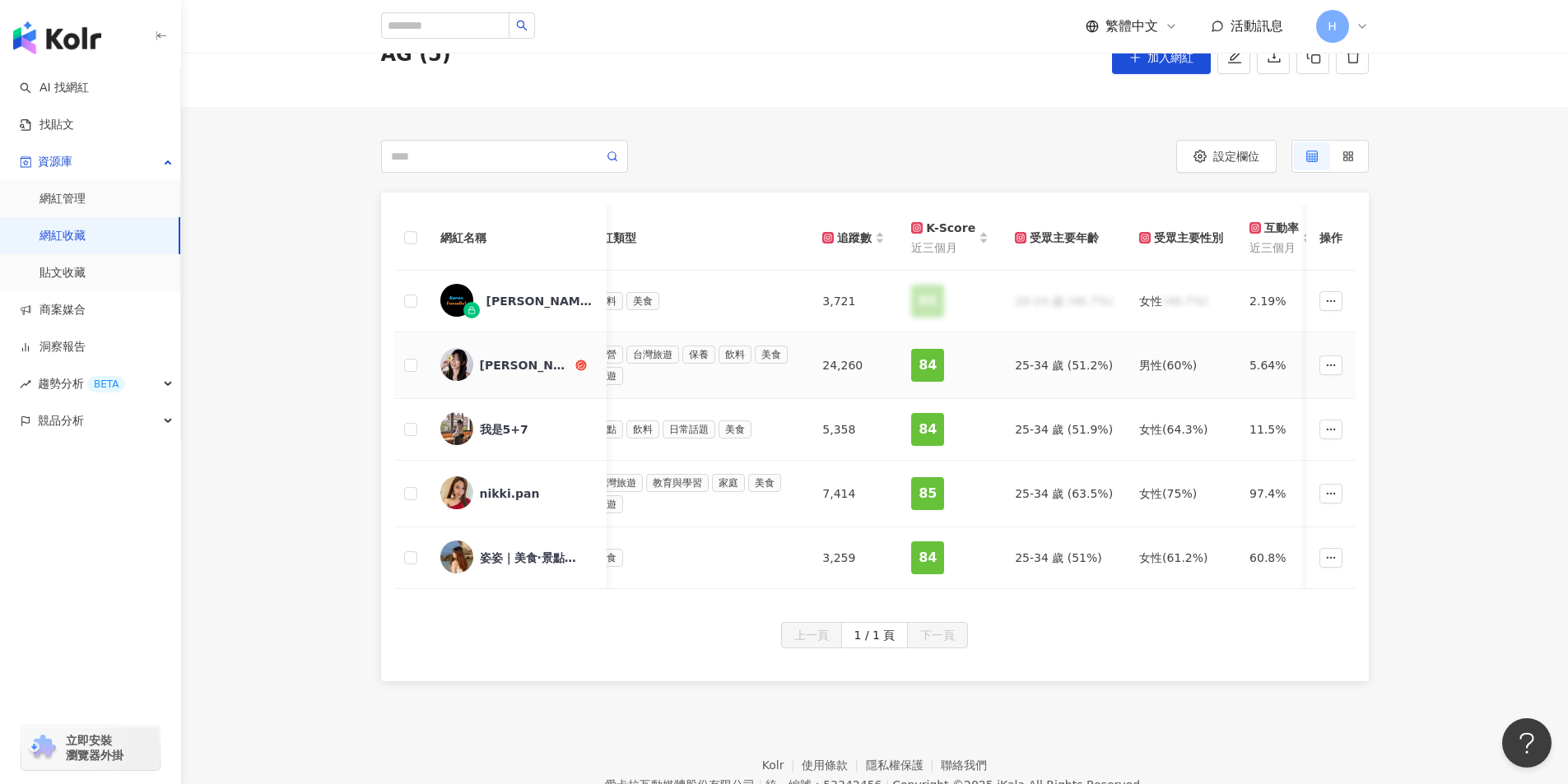
click at [496, 364] on div "Susan" at bounding box center [525, 365] width 92 height 16
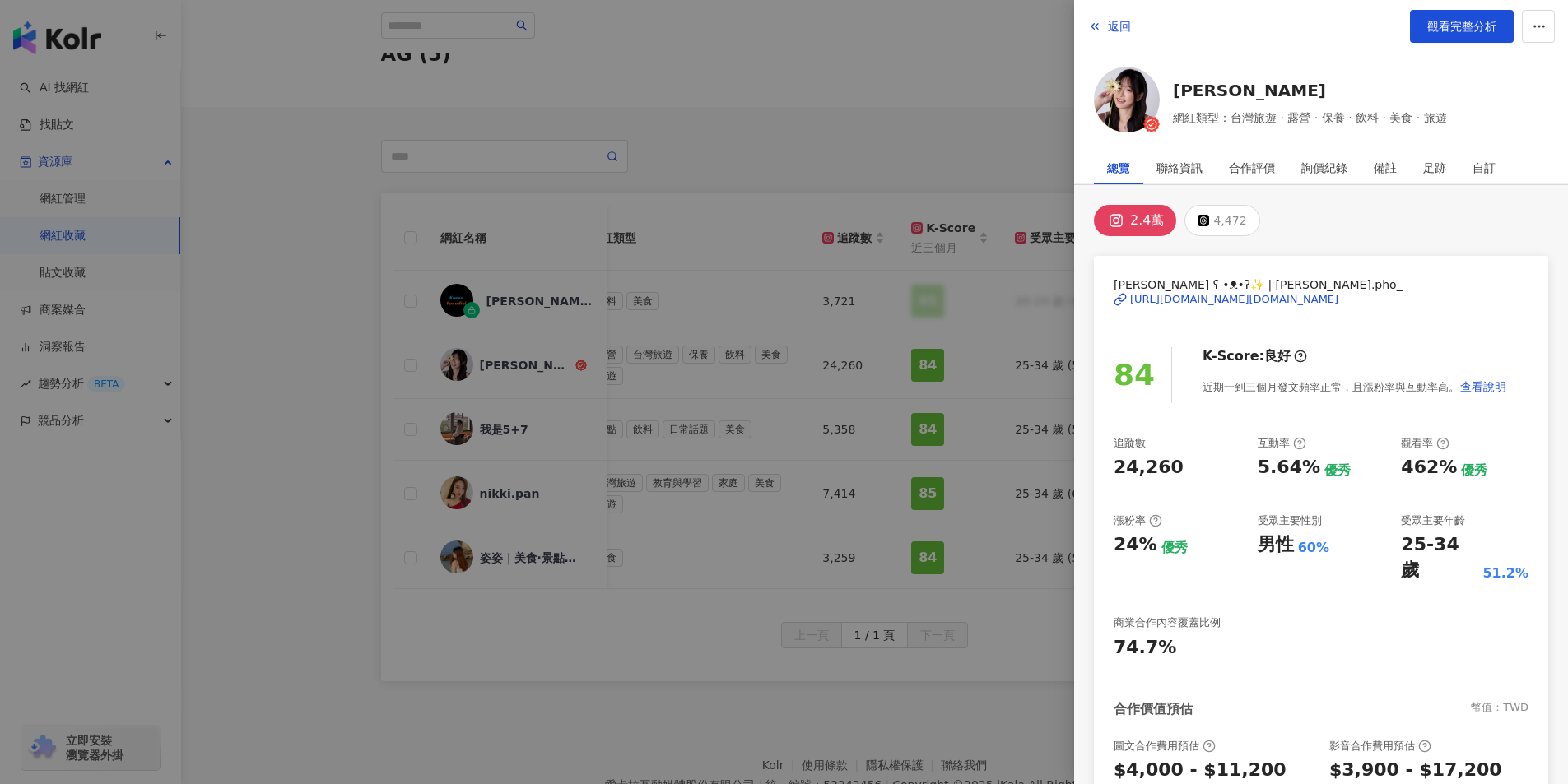
click at [626, 698] on div at bounding box center [784, 392] width 1568 height 784
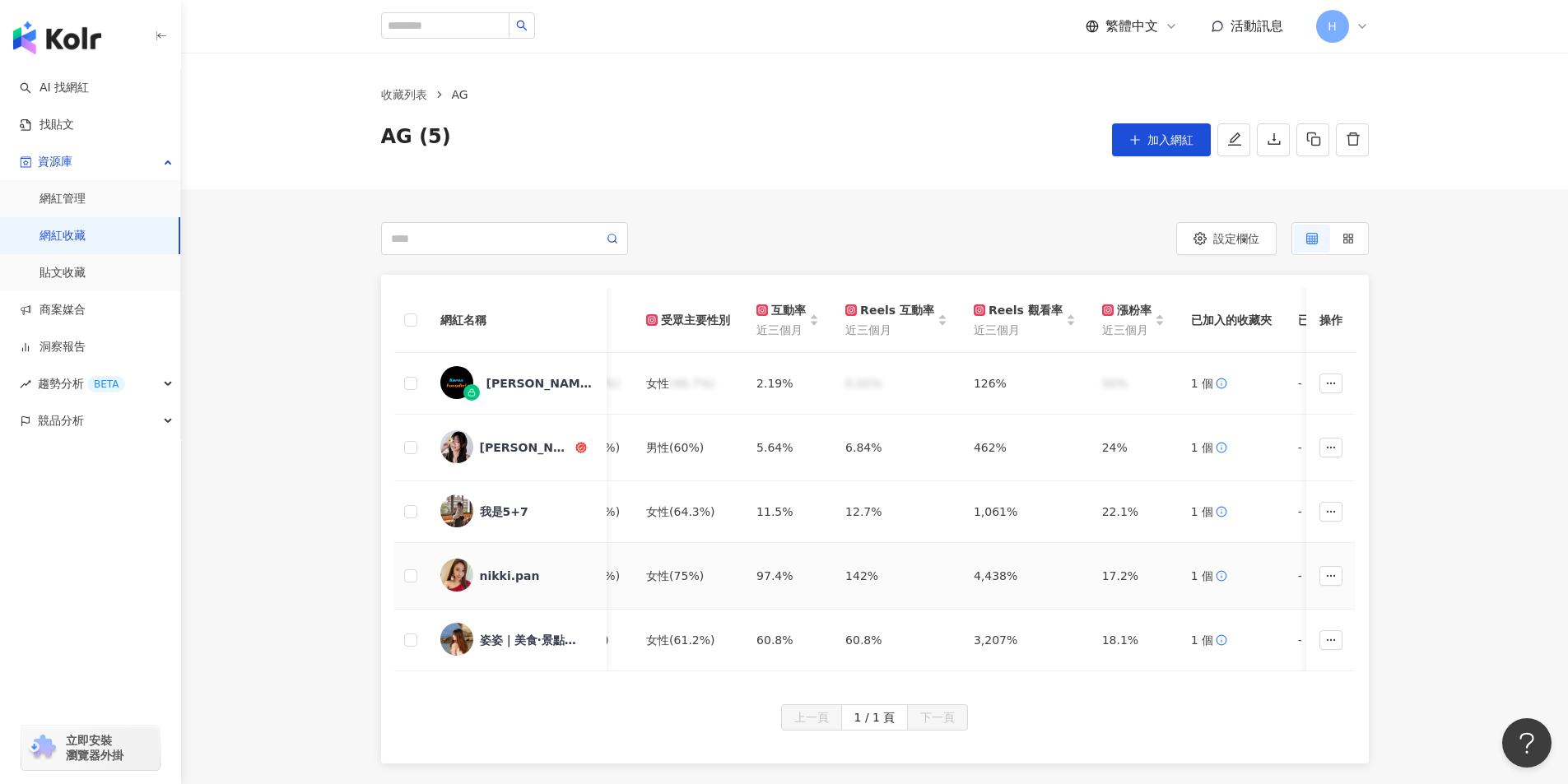
click at [516, 577] on div "nikki.pan" at bounding box center [509, 575] width 60 height 16
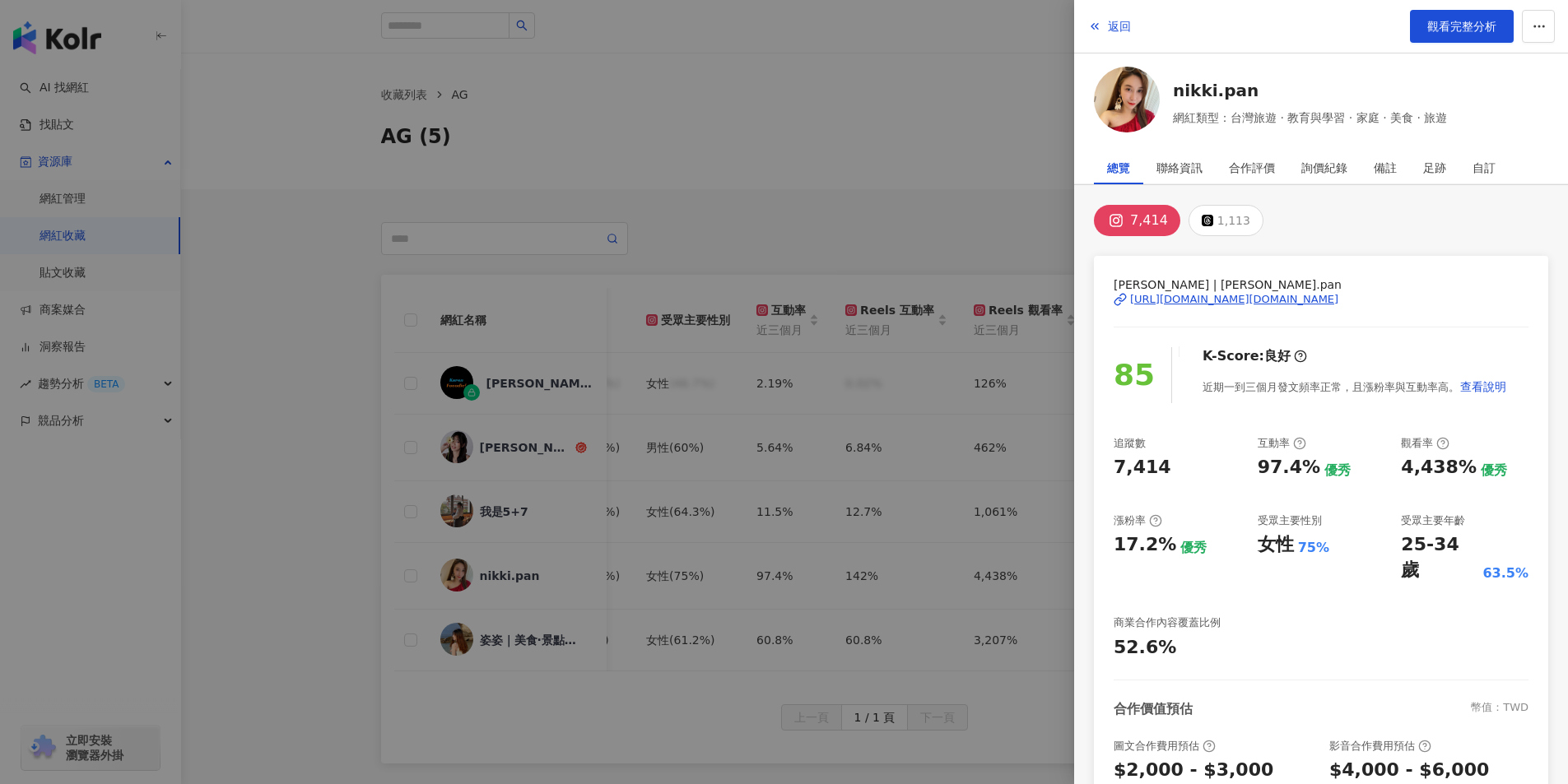
click at [591, 729] on div at bounding box center [784, 392] width 1568 height 784
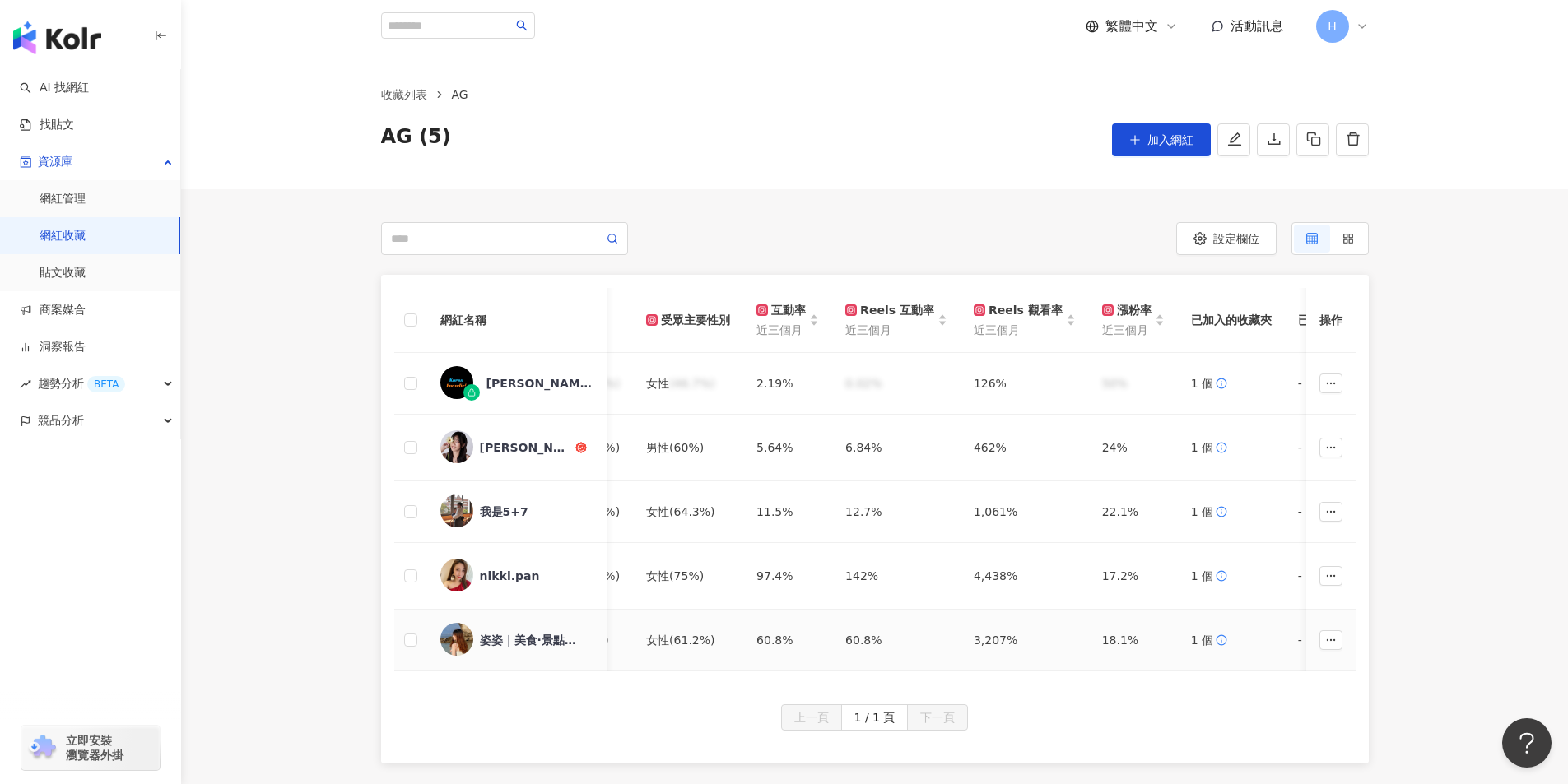
click at [559, 635] on div "姿姿｜美食·景點｜🌷" at bounding box center [533, 639] width 107 height 16
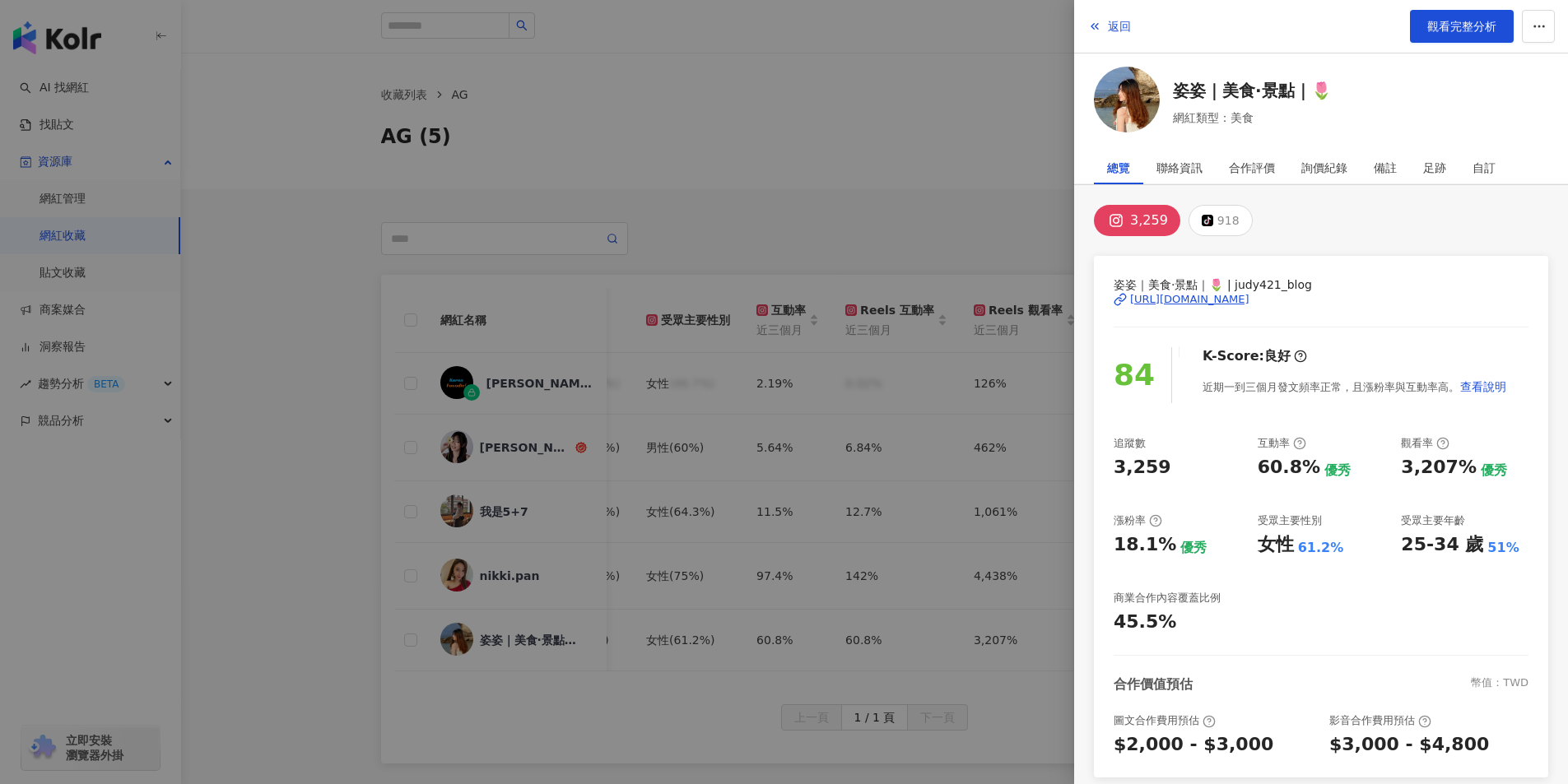
click at [287, 539] on div at bounding box center [784, 392] width 1568 height 784
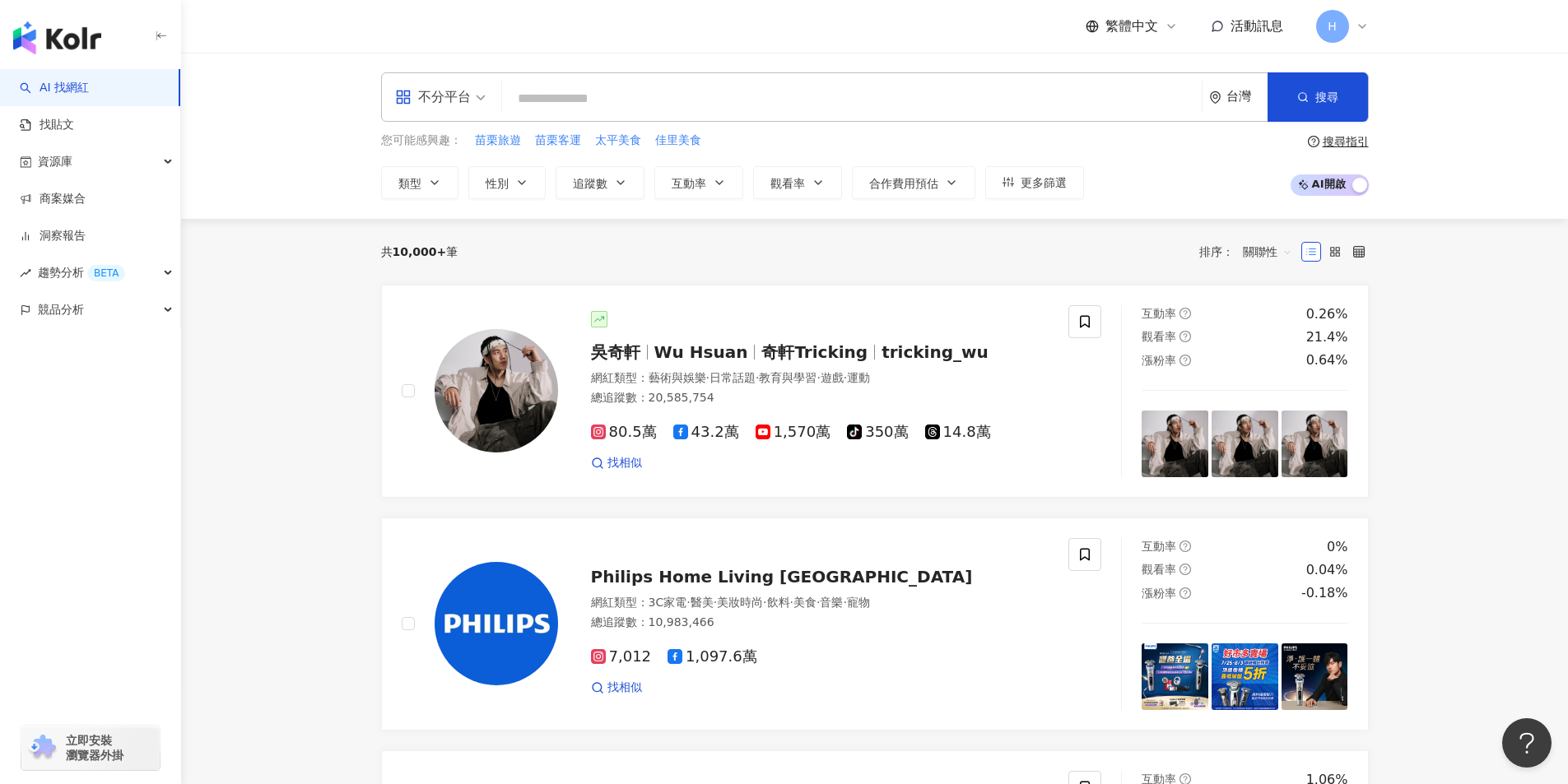
click at [1487, 183] on div "不分平台 台灣 搜尋 您可能感興趣： 苗栗旅遊 苗栗客運 太平美食 佳里美食 類型 性別 追蹤數 互動率 觀看率 合作費用預估 更多篩選 搜尋指引 AI 開啟…" at bounding box center [874, 135] width 1387 height 166
click at [641, 104] on input "search" at bounding box center [851, 99] width 686 height 31
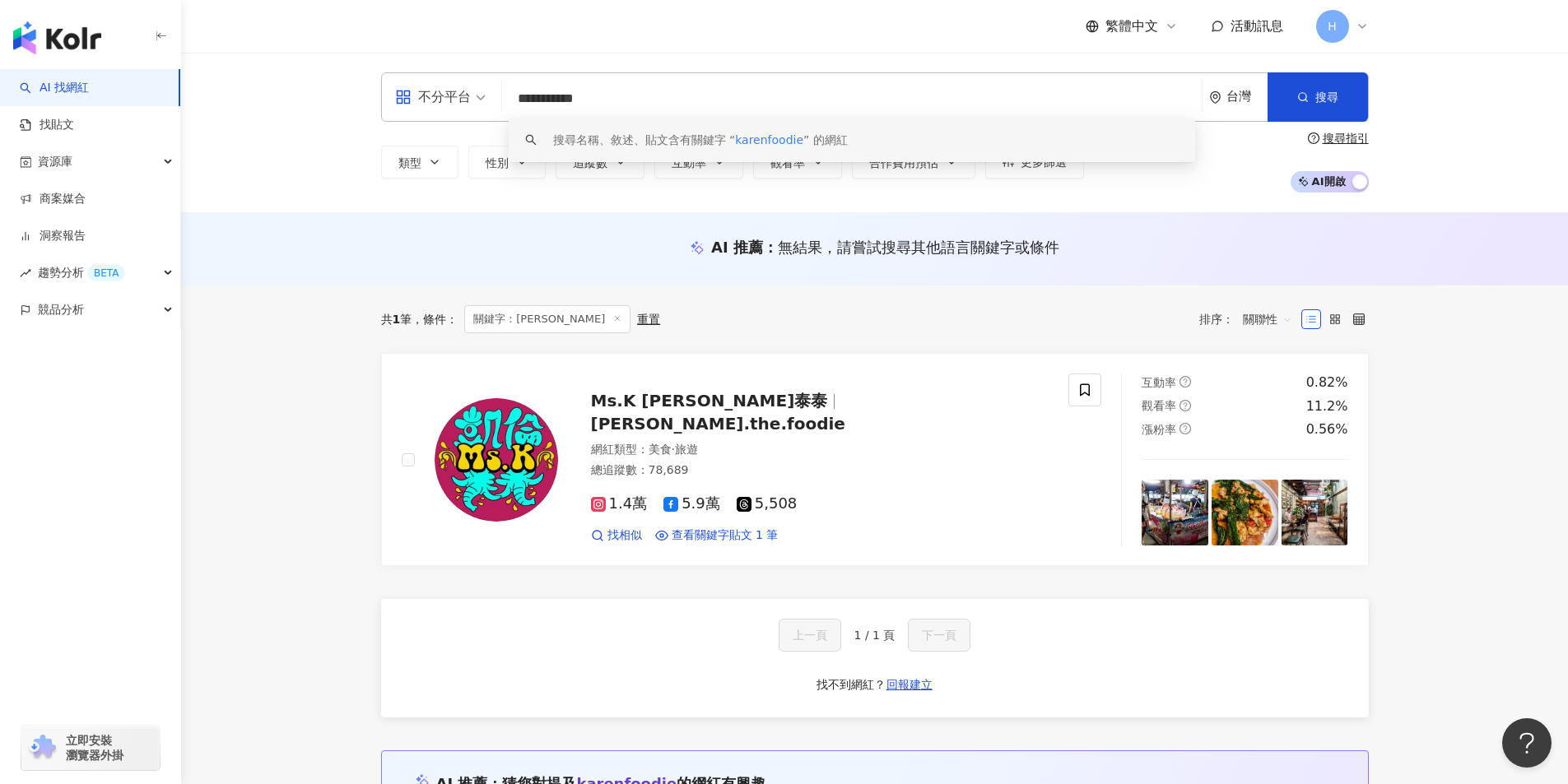
drag, startPoint x: 557, startPoint y: 95, endPoint x: 627, endPoint y: 122, distance: 75.0
click at [560, 95] on input "**********" at bounding box center [851, 99] width 686 height 31
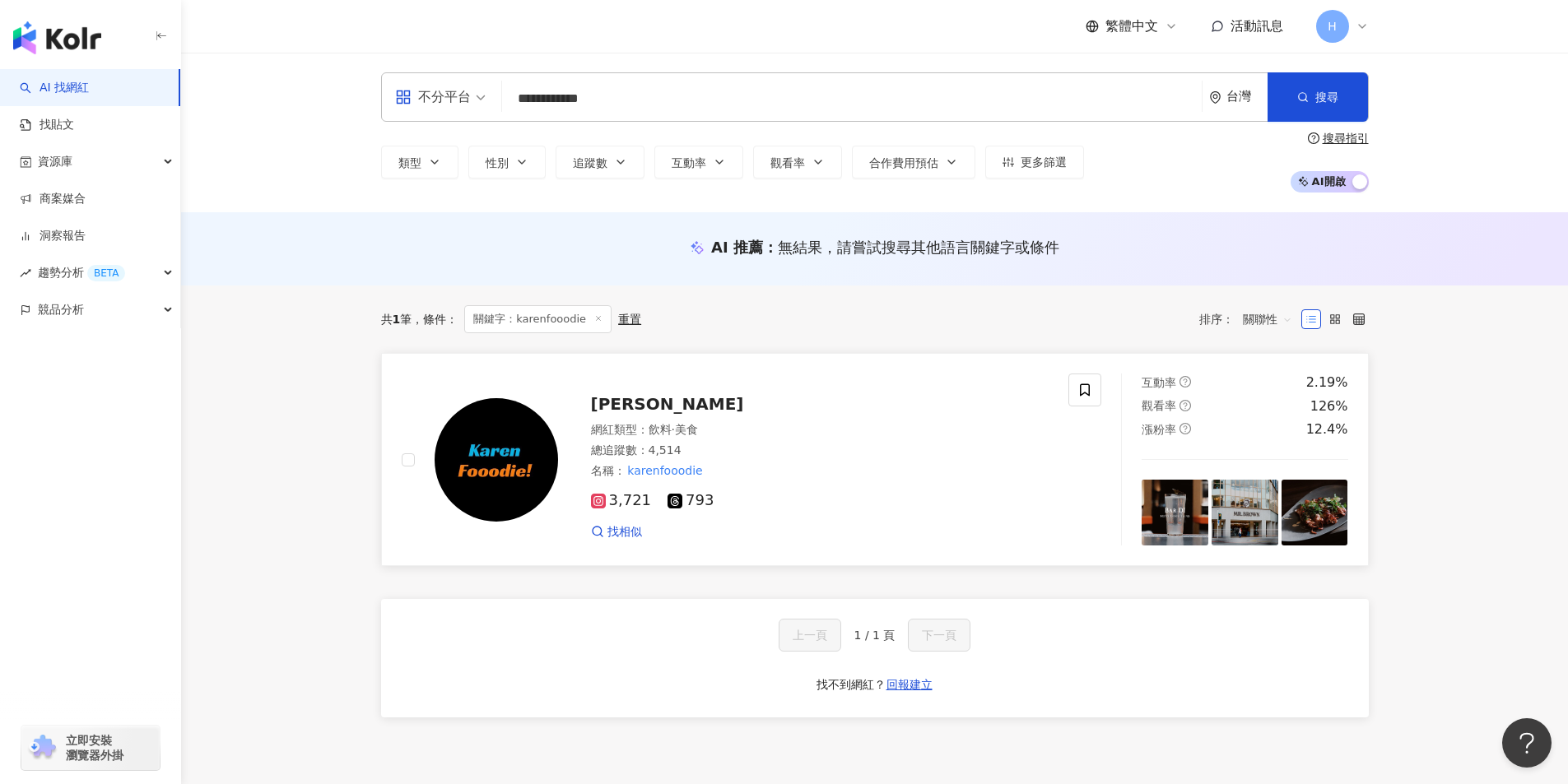
type input "**********"
click at [656, 409] on span "[PERSON_NAME]" at bounding box center [668, 404] width 153 height 19
click at [660, 407] on span "[PERSON_NAME]" at bounding box center [668, 404] width 153 height 19
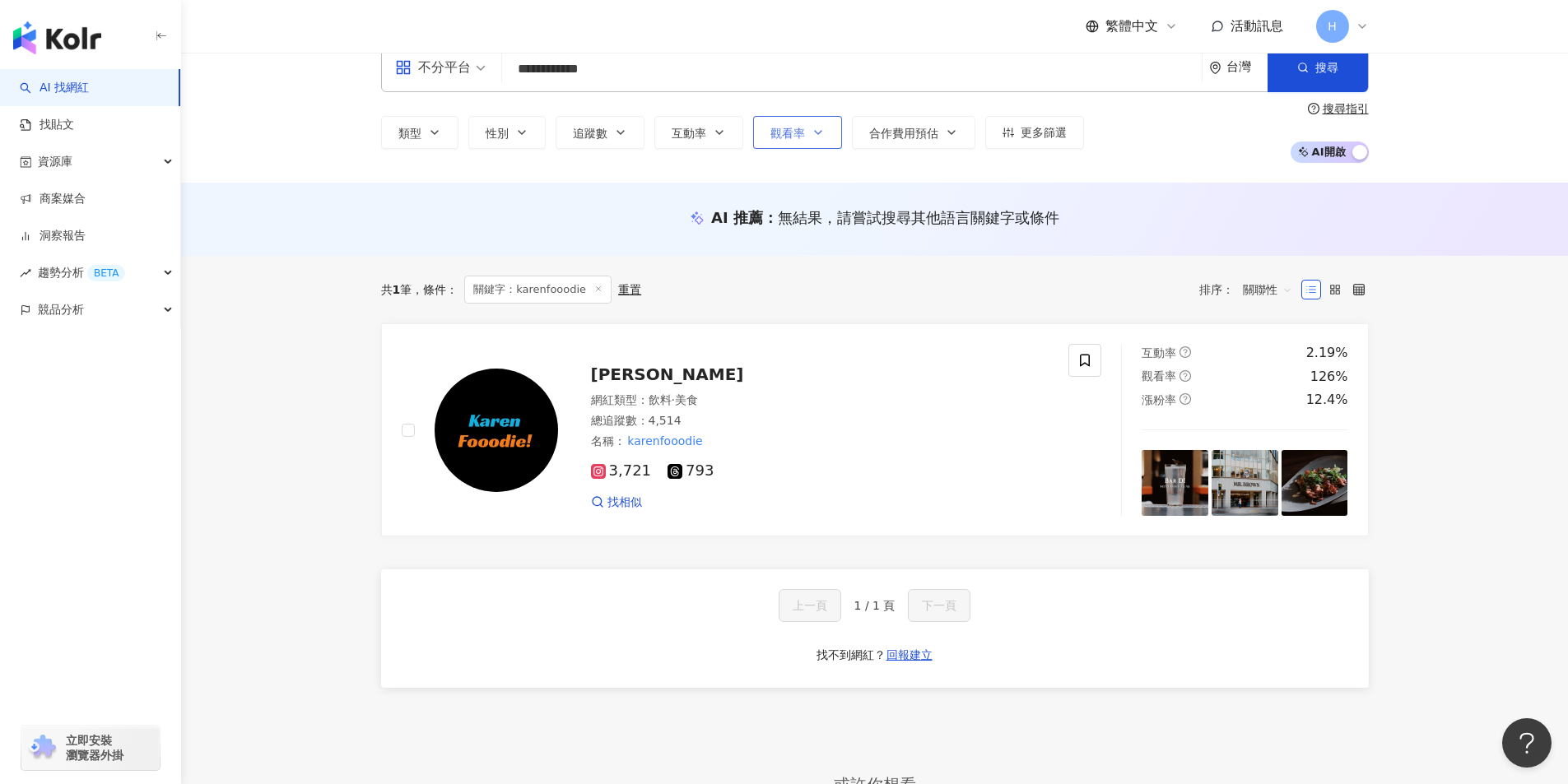
scroll to position [82, 0]
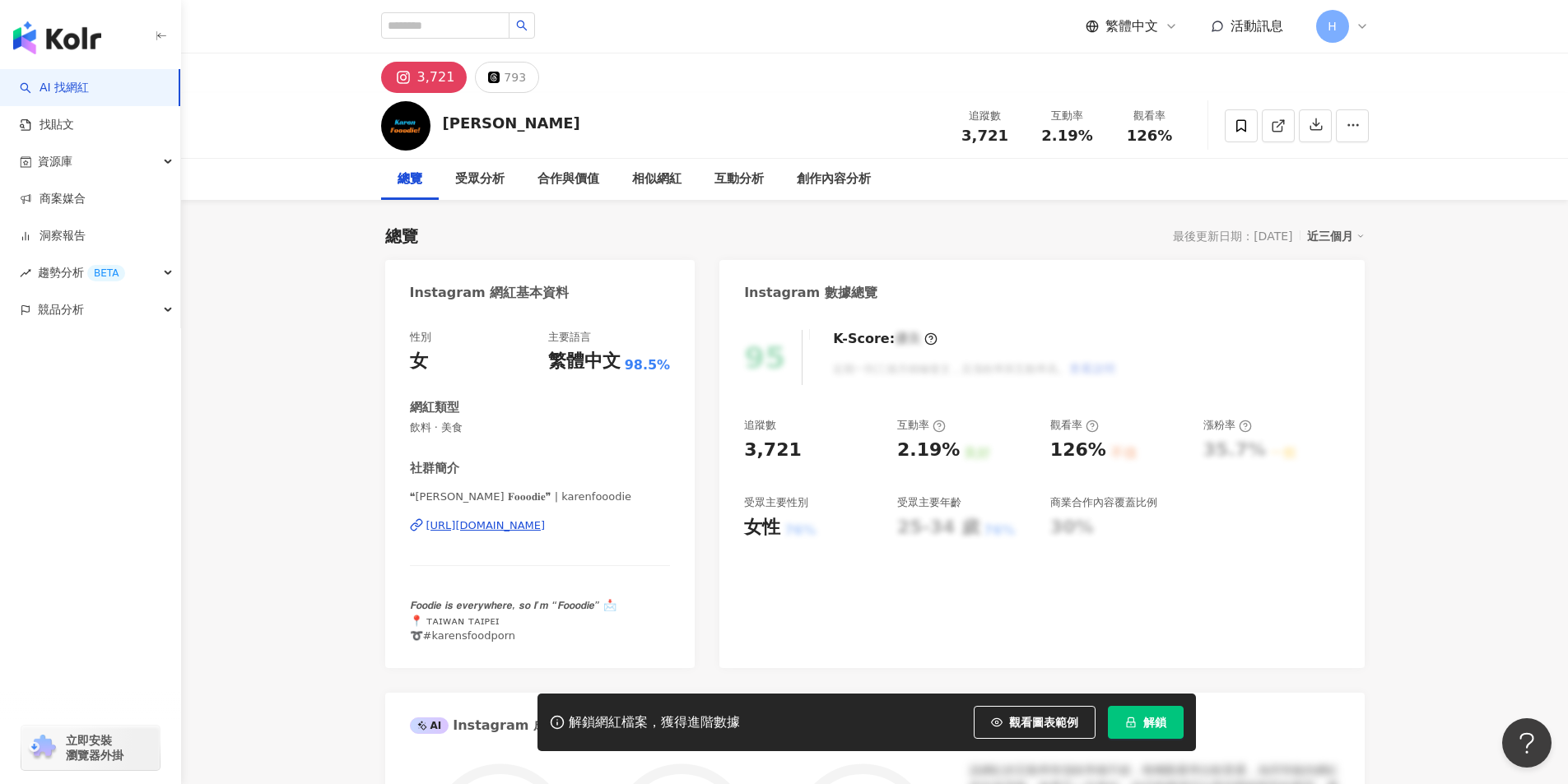
click at [1162, 723] on span "解鎖" at bounding box center [1155, 723] width 23 height 14
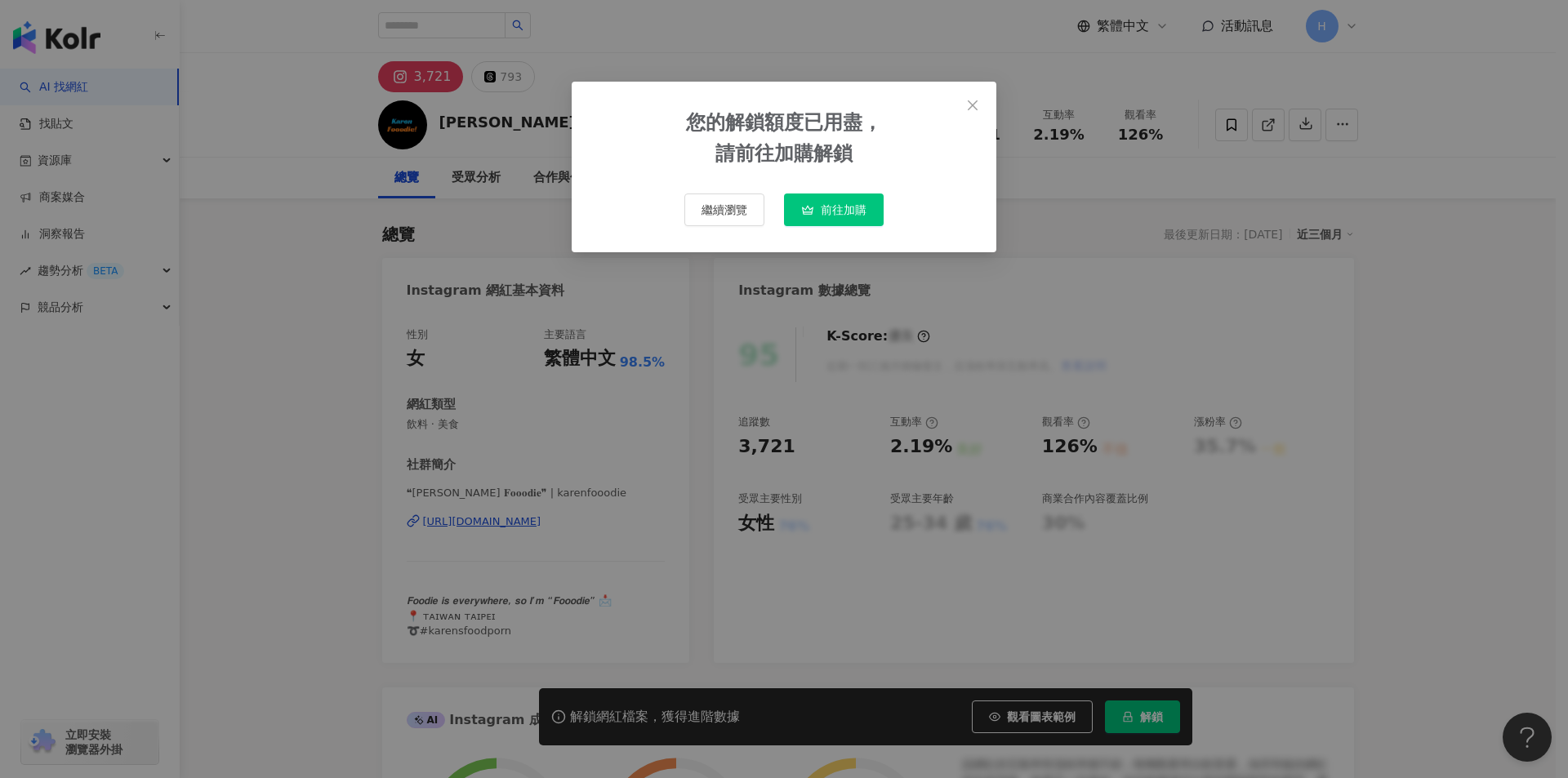
click at [854, 221] on button "前往加購" at bounding box center [833, 210] width 99 height 33
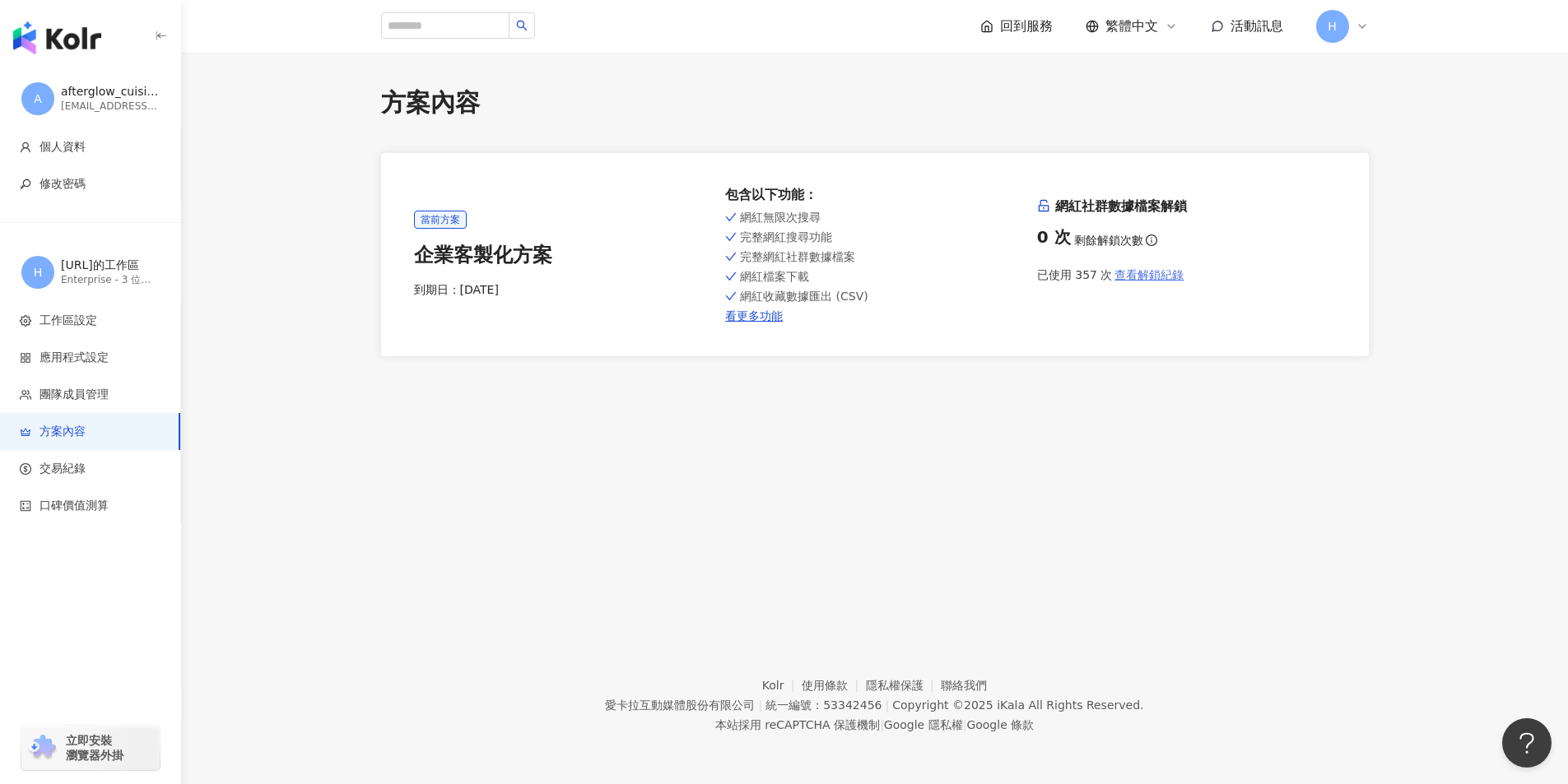
click at [1143, 274] on span "查看解鎖紀錄" at bounding box center [1148, 275] width 69 height 14
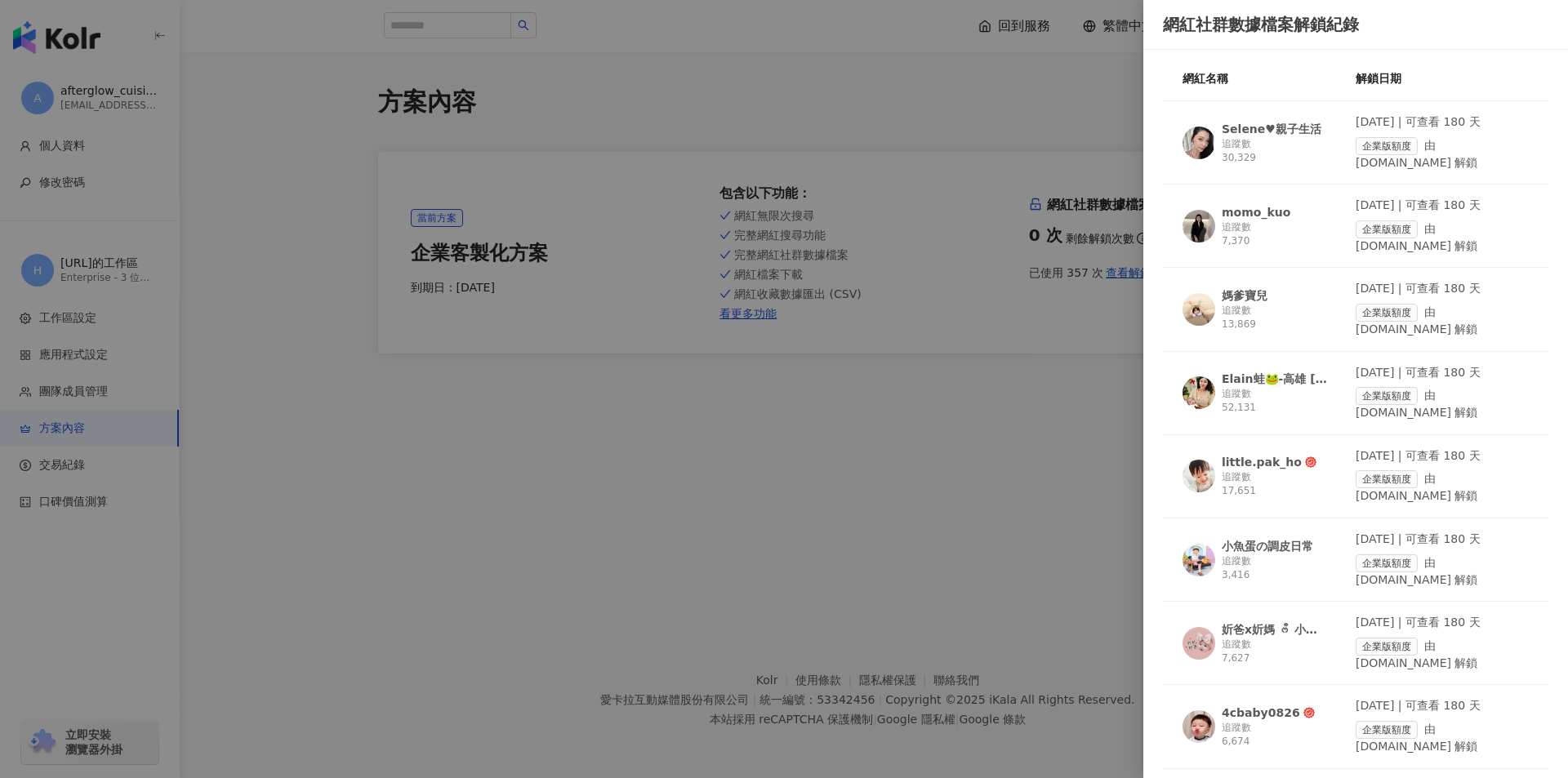
click at [1066, 352] on div at bounding box center [784, 389] width 1568 height 778
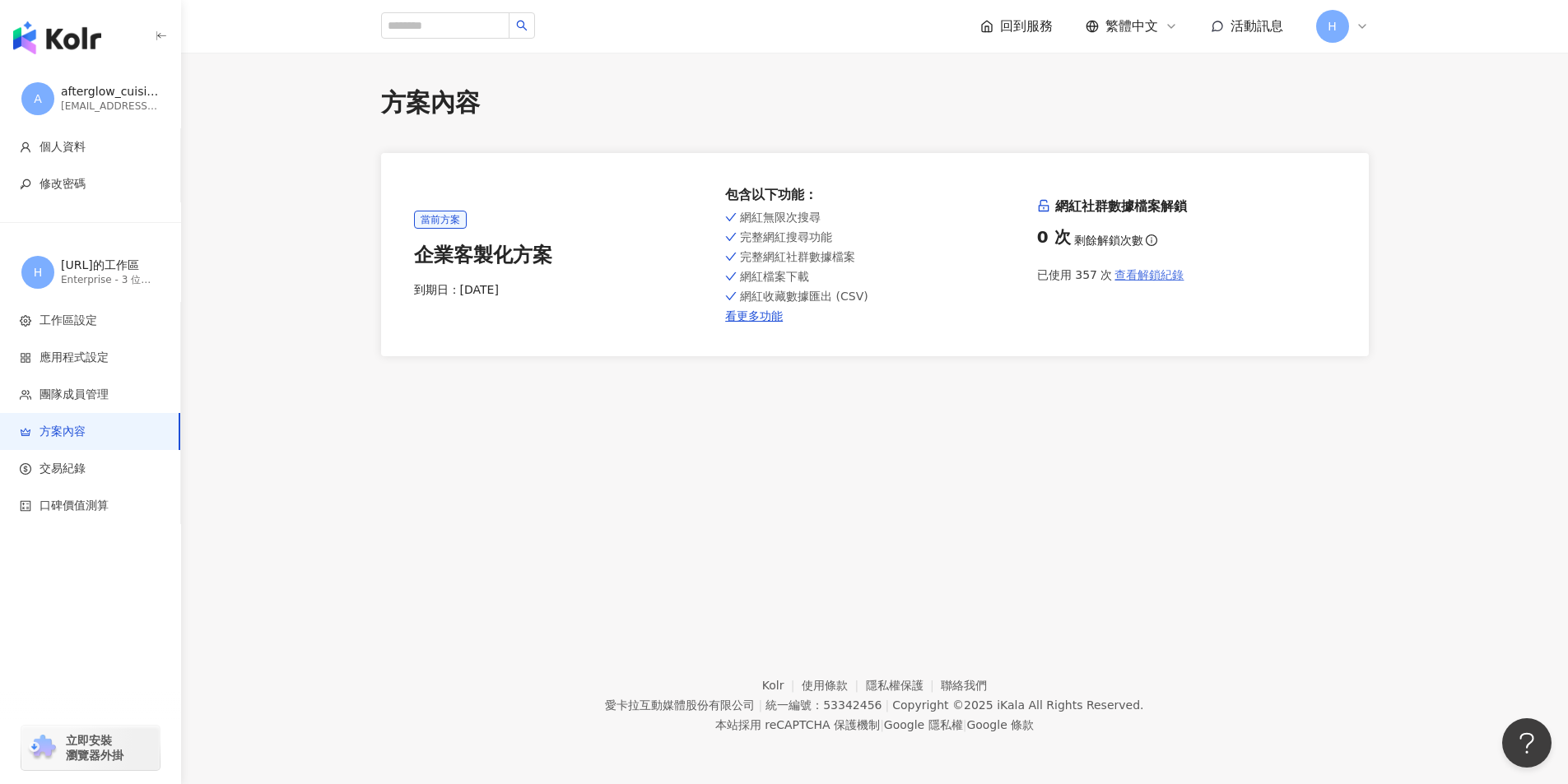
click at [1140, 276] on span "查看解鎖紀錄" at bounding box center [1148, 275] width 69 height 14
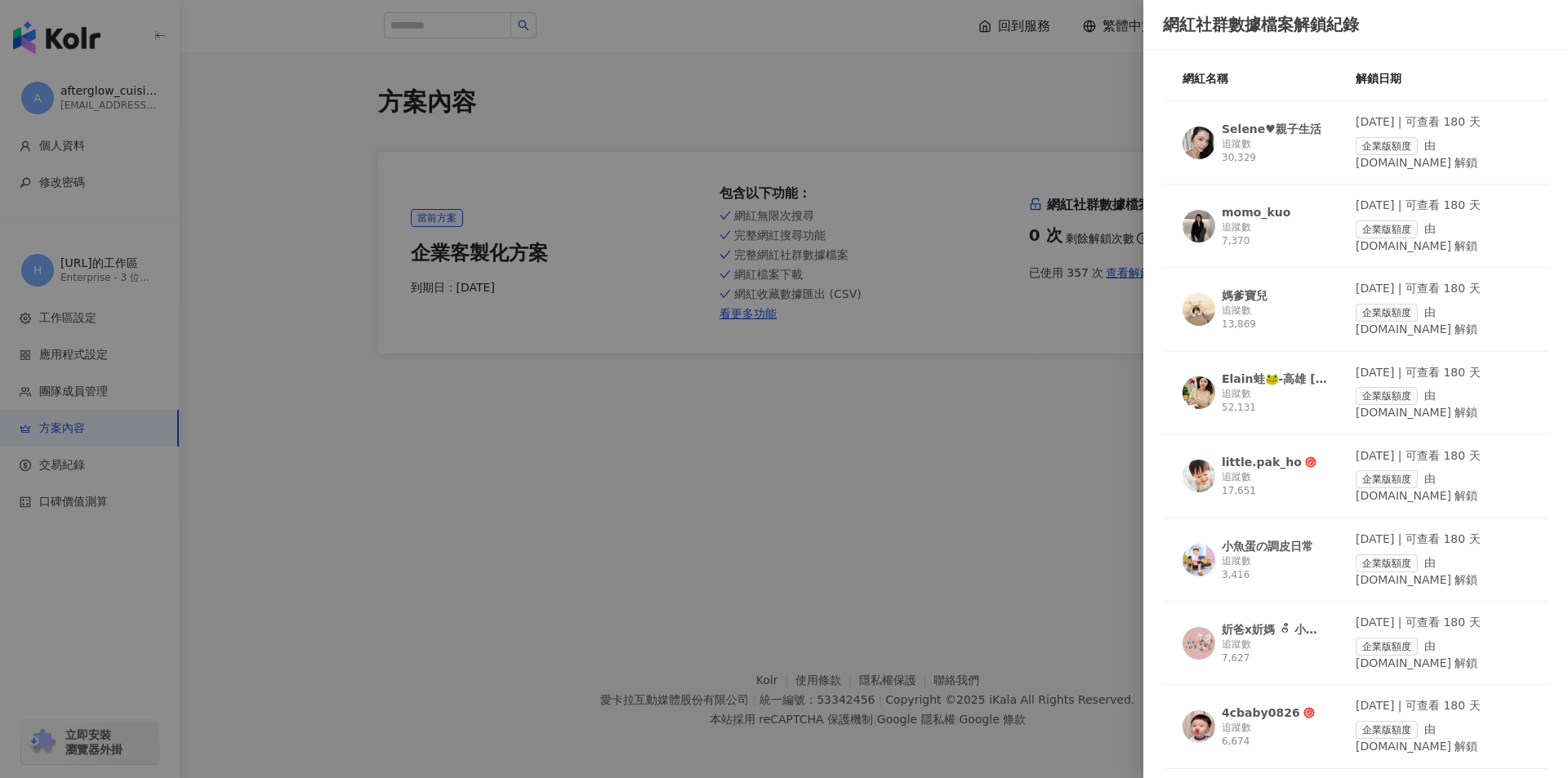
click at [913, 551] on div at bounding box center [784, 389] width 1568 height 778
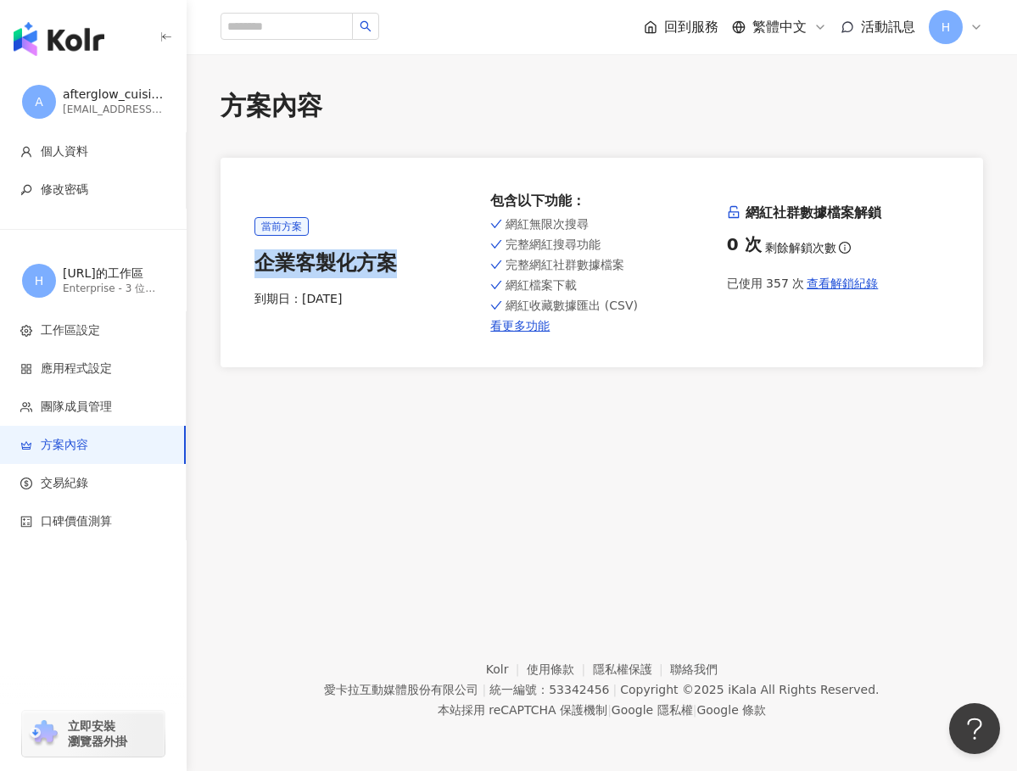
drag, startPoint x: 403, startPoint y: 258, endPoint x: 263, endPoint y: 259, distance: 139.9
click at [263, 259] on div "企業客製化方案" at bounding box center [365, 263] width 222 height 29
copy div "企業客製化方案"
click at [457, 652] on footer "Kolr 使用條款 隱私權保護 聯絡我們 愛卡拉互動媒體股份有限公司 | 統一編號：53342456 | Copyright © 2025 iKala All…" at bounding box center [602, 677] width 830 height 188
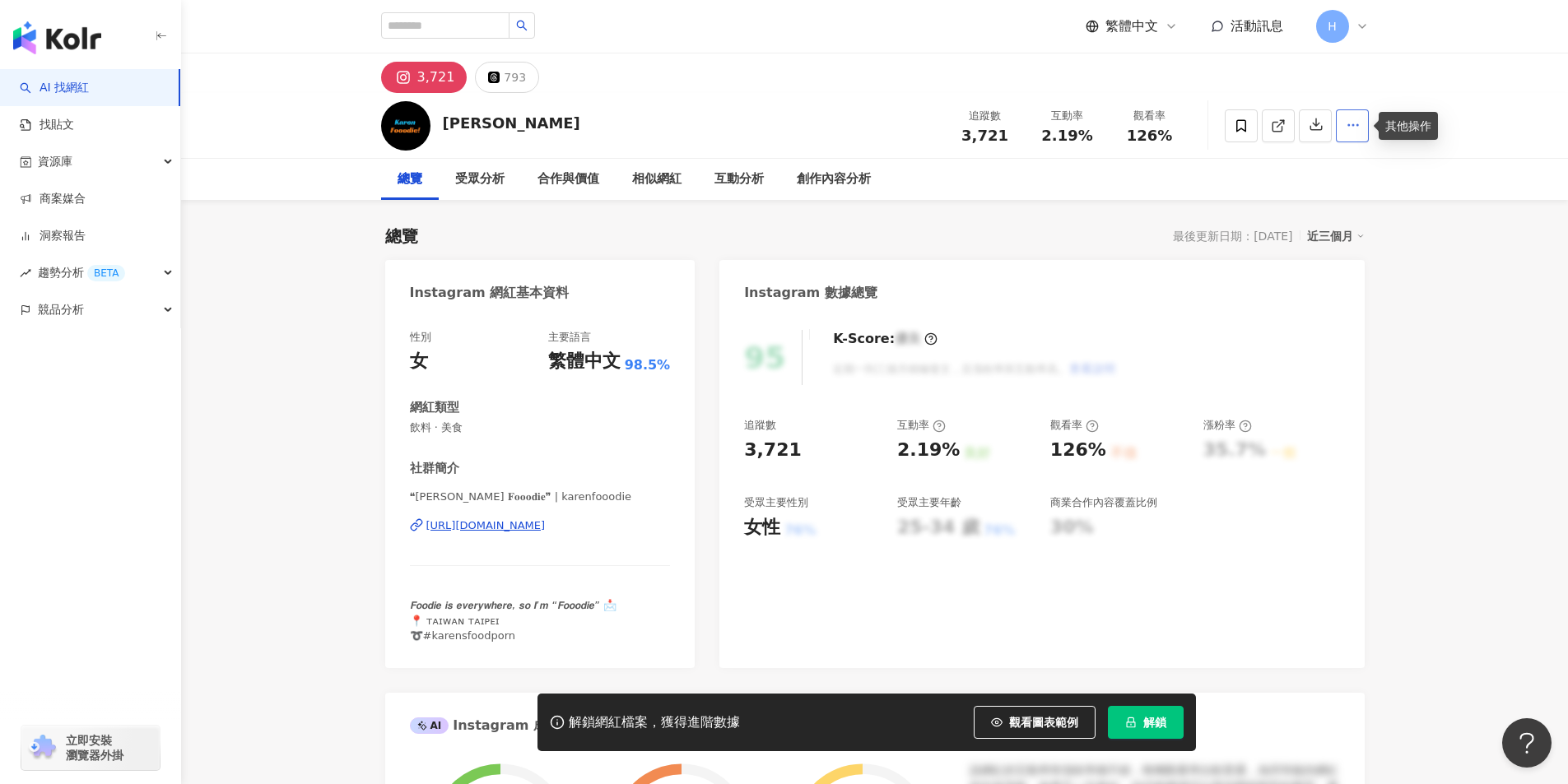
click at [1342, 131] on button "button" at bounding box center [1352, 126] width 33 height 33
click at [1240, 129] on icon at bounding box center [1240, 125] width 15 height 15
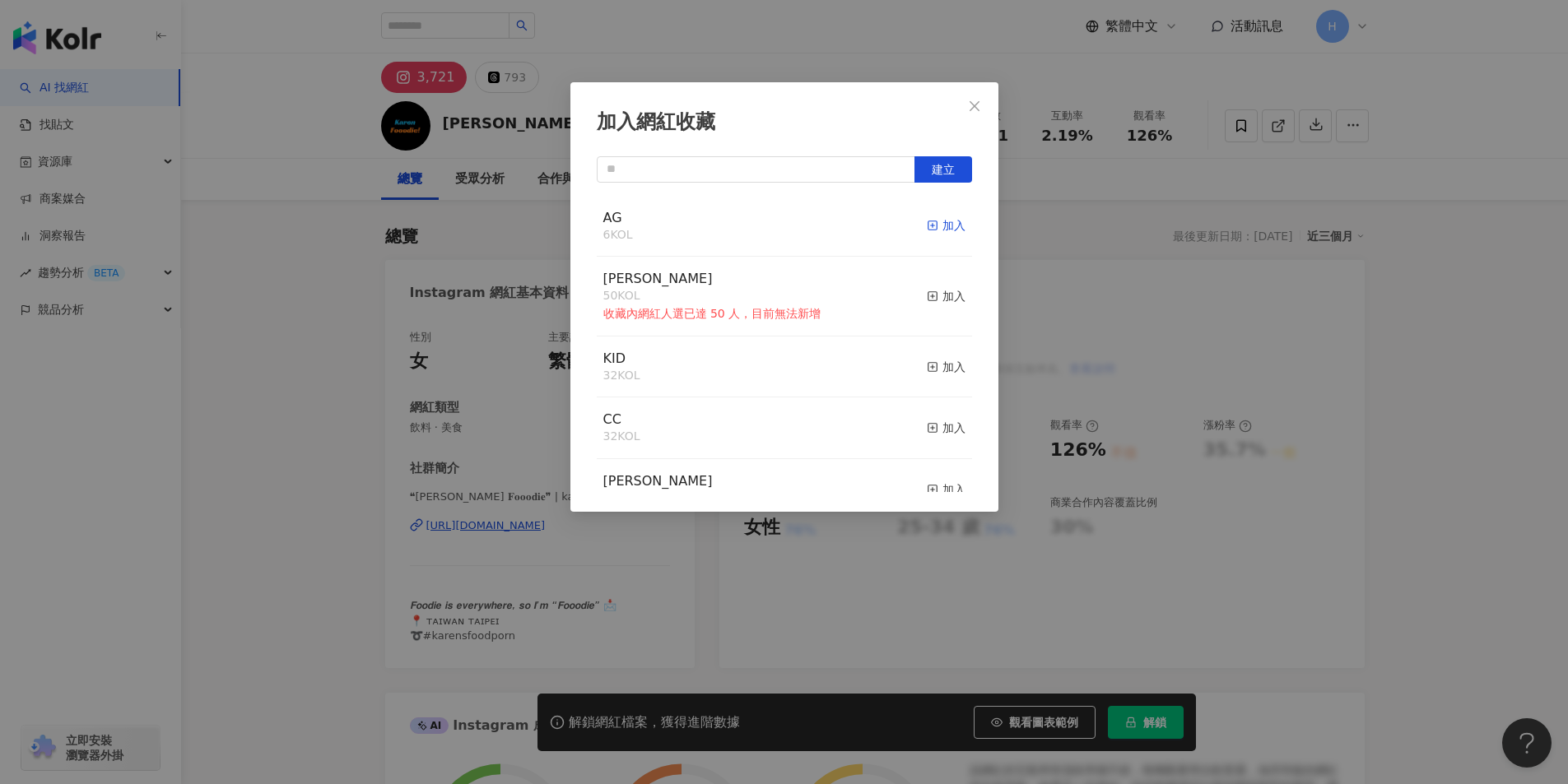
click at [927, 225] on icon "button" at bounding box center [932, 225] width 12 height 12
click at [969, 114] on button "Close" at bounding box center [974, 106] width 33 height 33
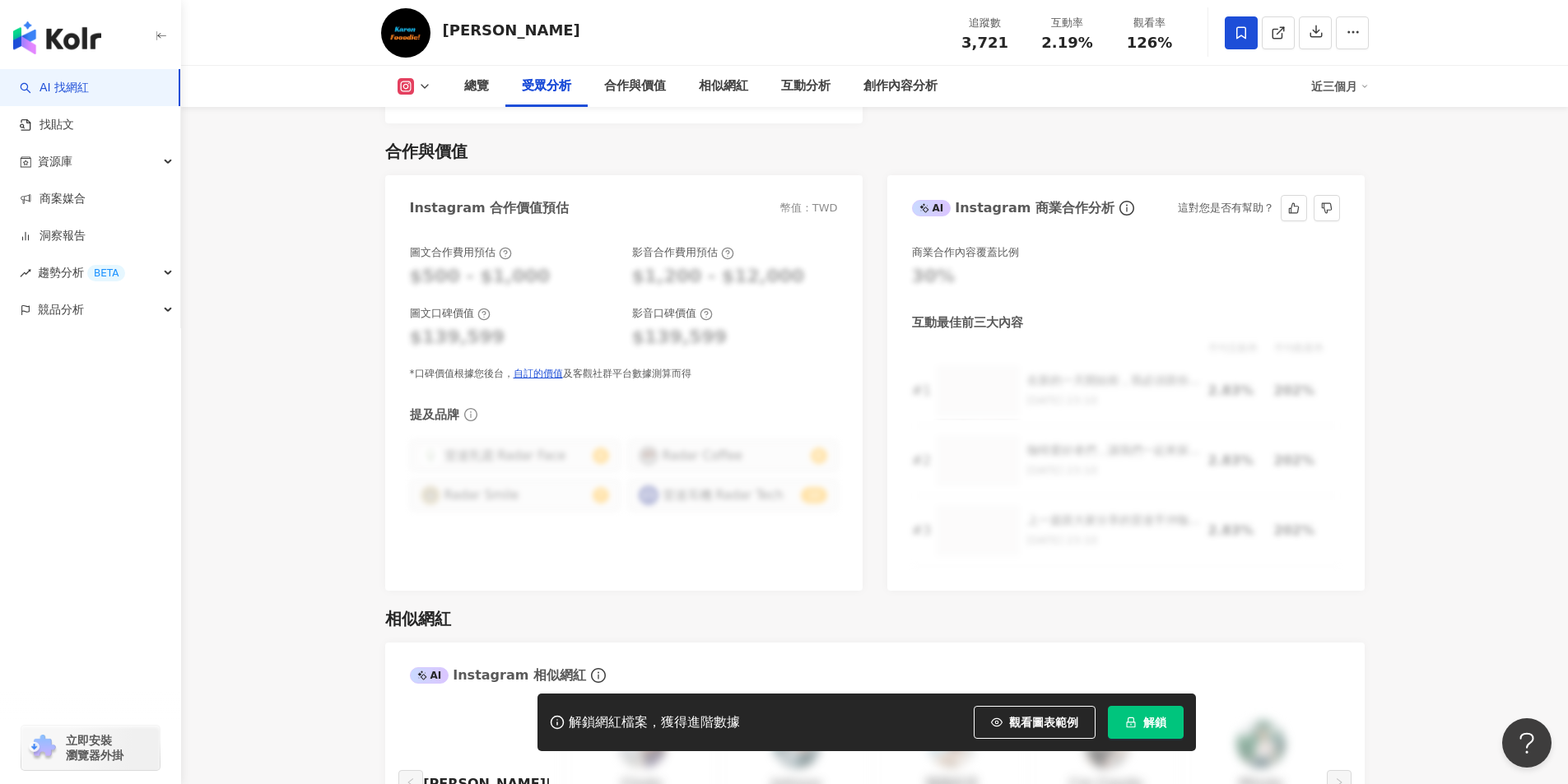
scroll to position [2140, 0]
